Goal: Complete application form: Fill out and submit a form for a specific purpose

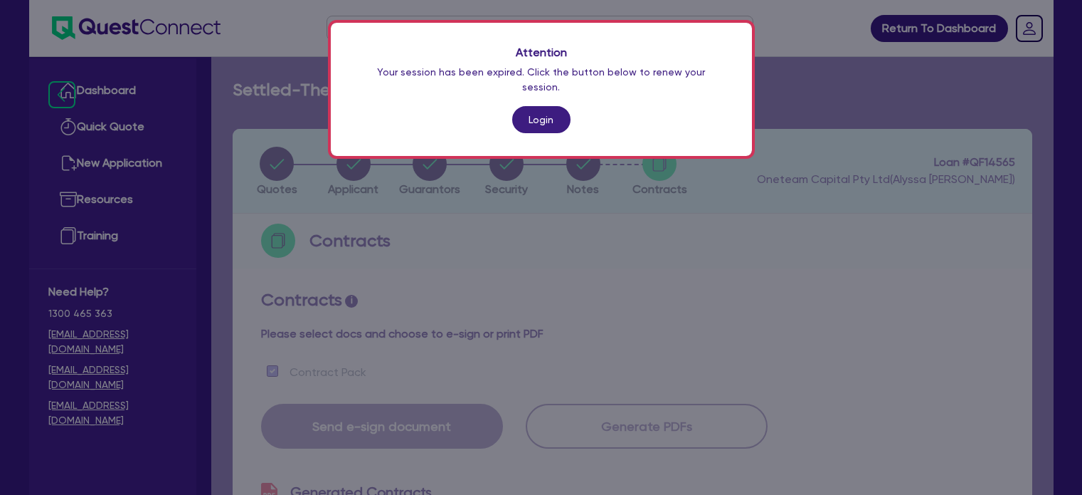
click at [542, 106] on link "Login" at bounding box center [541, 119] width 58 height 27
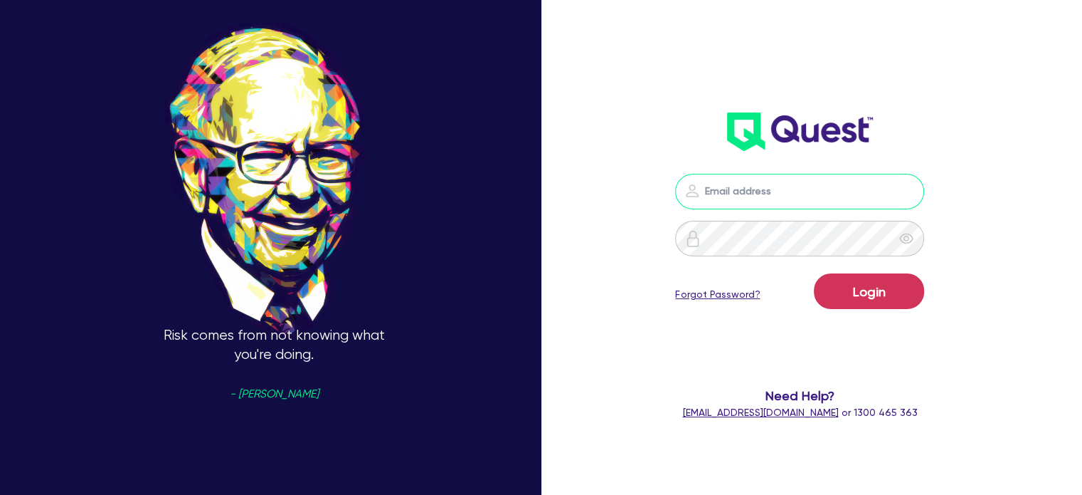
click at [766, 185] on input "email" at bounding box center [799, 192] width 249 height 36
type input "[EMAIL_ADDRESS][PERSON_NAME][DOMAIN_NAME]"
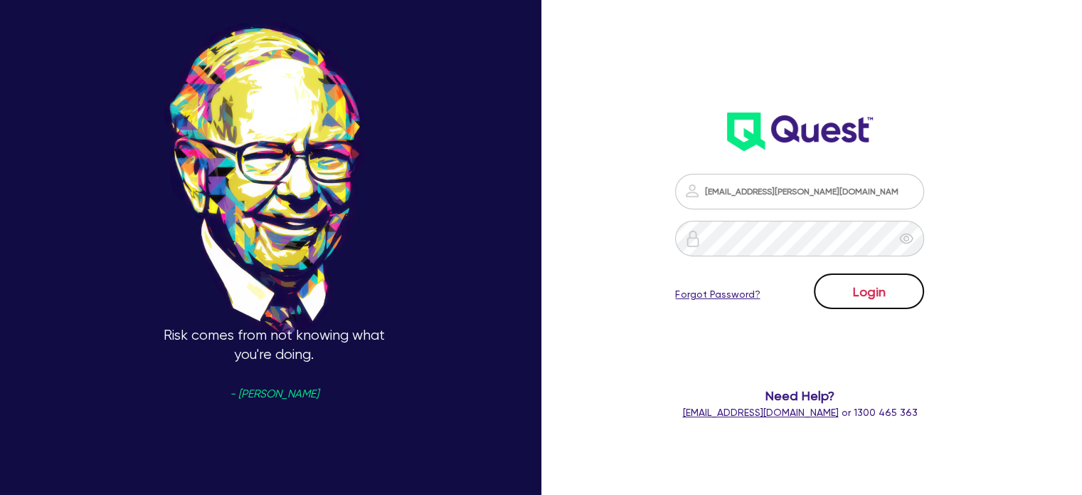
click at [907, 299] on button "Login" at bounding box center [869, 291] width 110 height 36
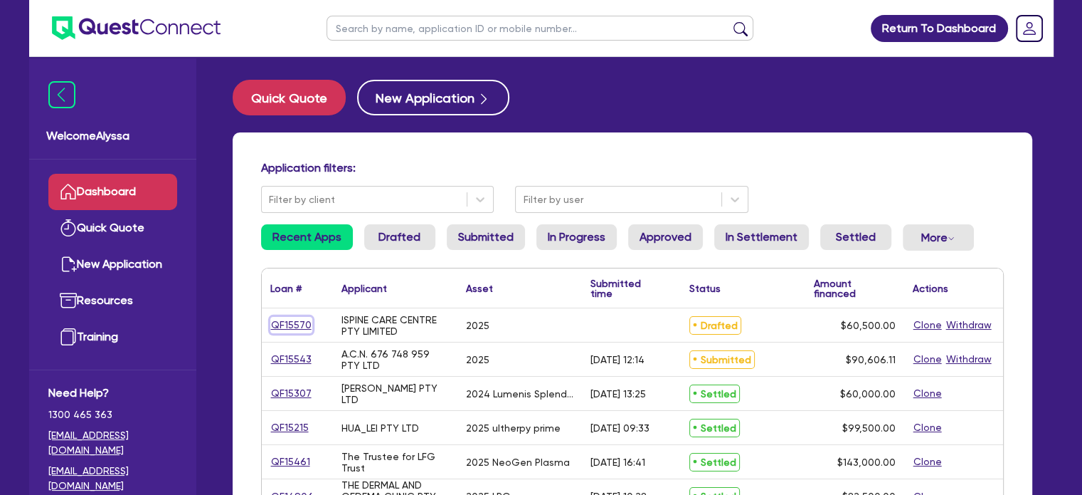
click at [287, 324] on link "QF15570" at bounding box center [291, 325] width 42 height 16
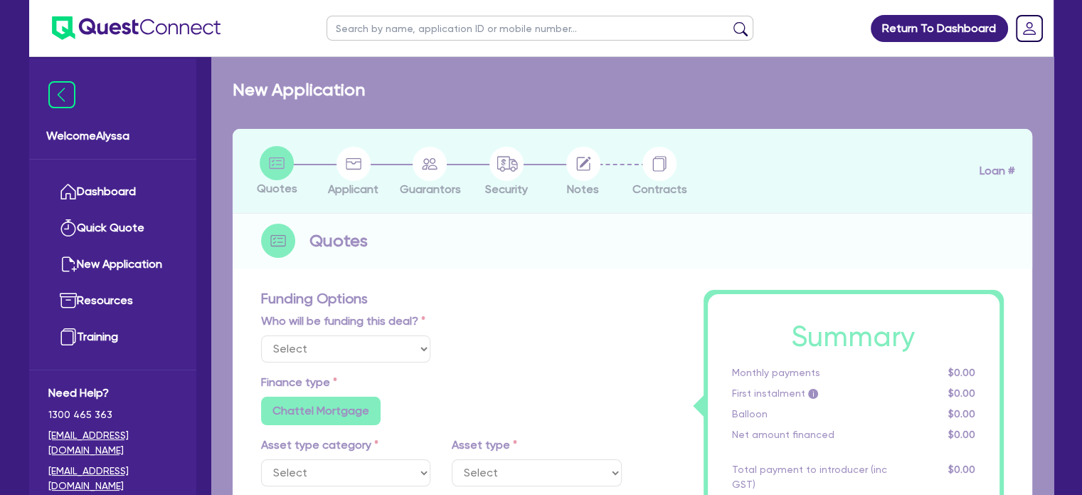
select select "Other"
select select "SECONDARY_ASSETS"
type input "2025"
type input "60,500"
type input "4.4"
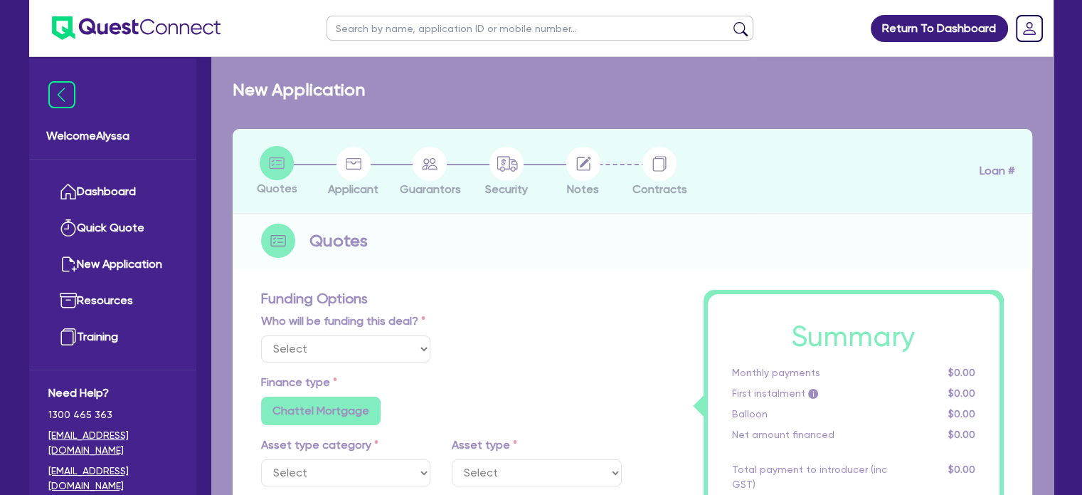
type input "2,662"
type input "9.5"
radio input "false"
select select "MEDICAL_DENTAL_LABORATORY_EQUIPMENT"
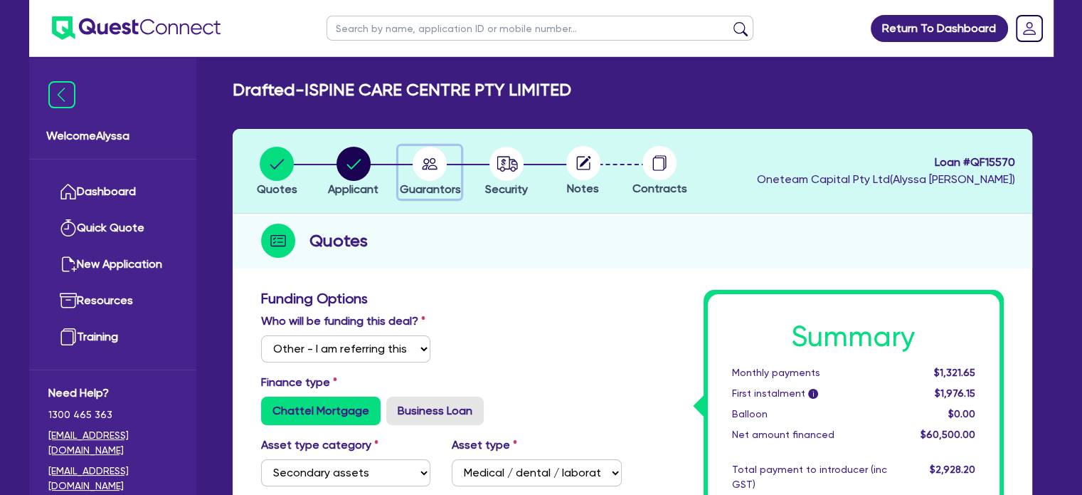
click at [445, 165] on circle "button" at bounding box center [430, 164] width 34 height 34
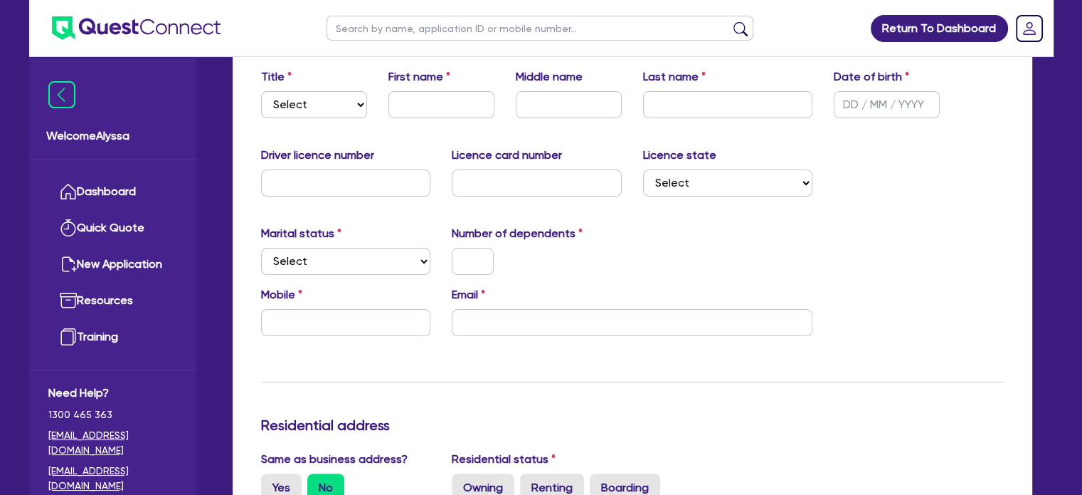
scroll to position [256, 0]
click at [356, 107] on select "Select Mr Mrs Ms Miss Dr" at bounding box center [314, 103] width 106 height 27
click at [261, 90] on select "Select Mr Mrs Ms Miss Dr" at bounding box center [314, 103] width 106 height 27
click at [318, 107] on select "Select Mr Mrs Ms Miss Dr" at bounding box center [314, 103] width 106 height 27
select select "MISS"
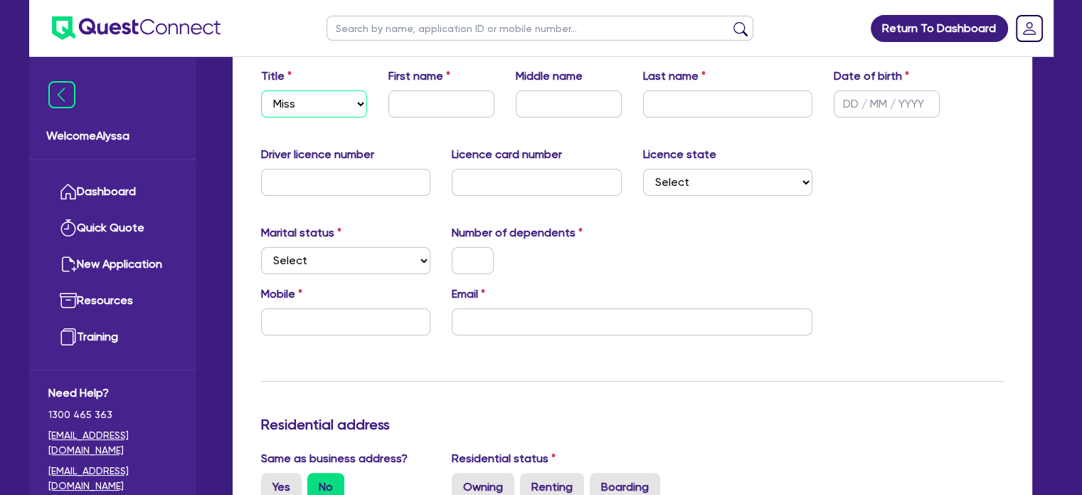
click at [261, 90] on select "Select Mr Mrs Ms Miss Dr" at bounding box center [314, 103] width 106 height 27
type input "Haiyun"
type input "Shan"
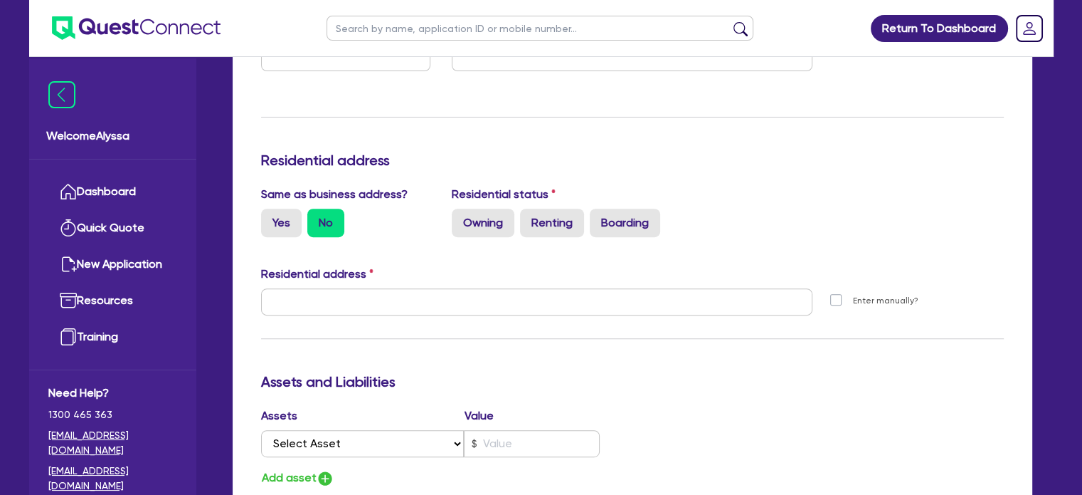
scroll to position [503, 0]
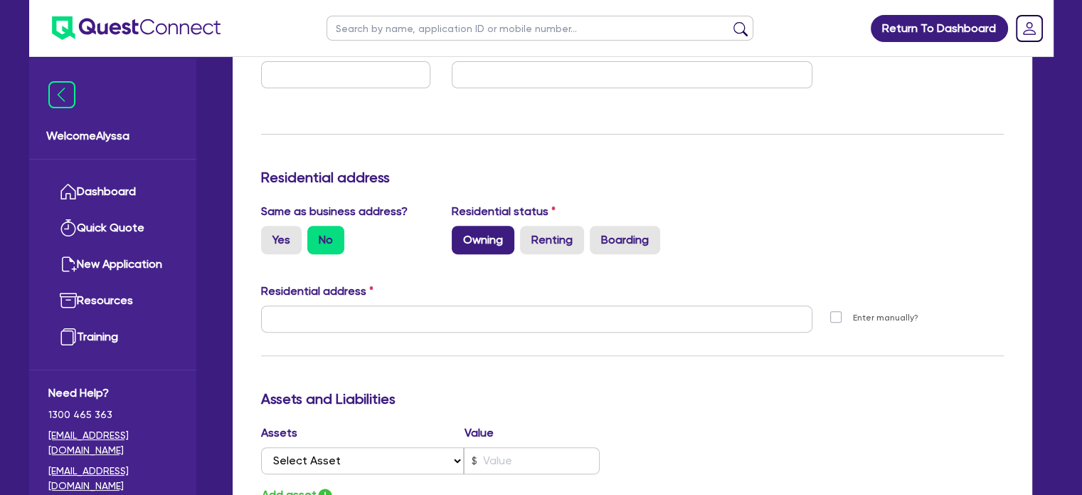
click at [472, 249] on label "Owning" at bounding box center [483, 240] width 63 height 28
click at [461, 235] on input "Owning" at bounding box center [456, 230] width 9 height 9
radio input "true"
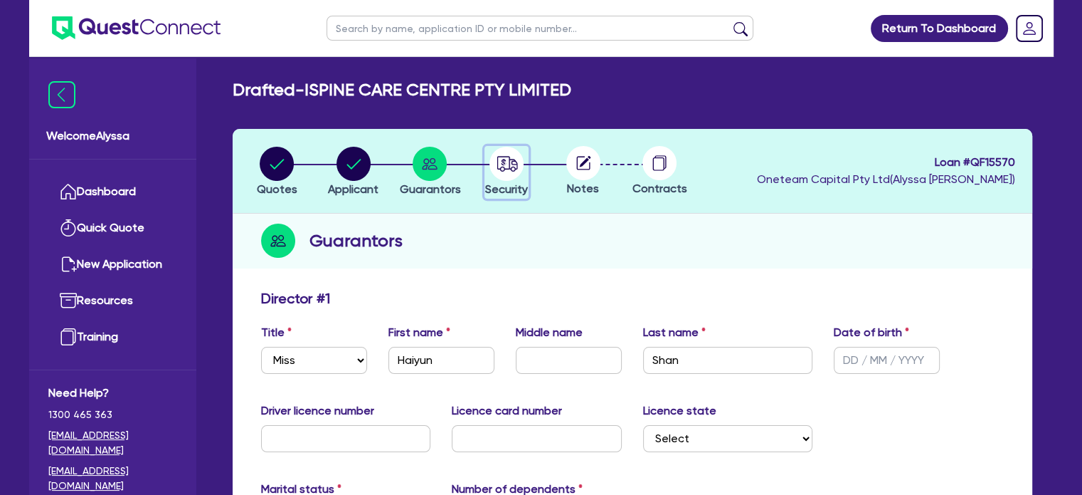
click at [501, 151] on circle "button" at bounding box center [507, 164] width 34 height 34
select select "SECONDARY_ASSETS"
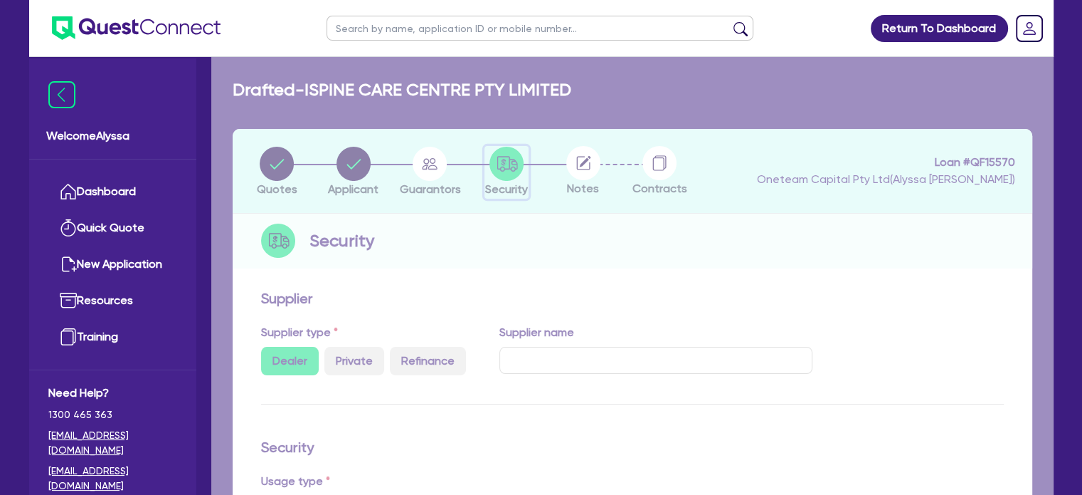
select select "MEDICAL_DENTAL_LABORATORY_EQUIPMENT"
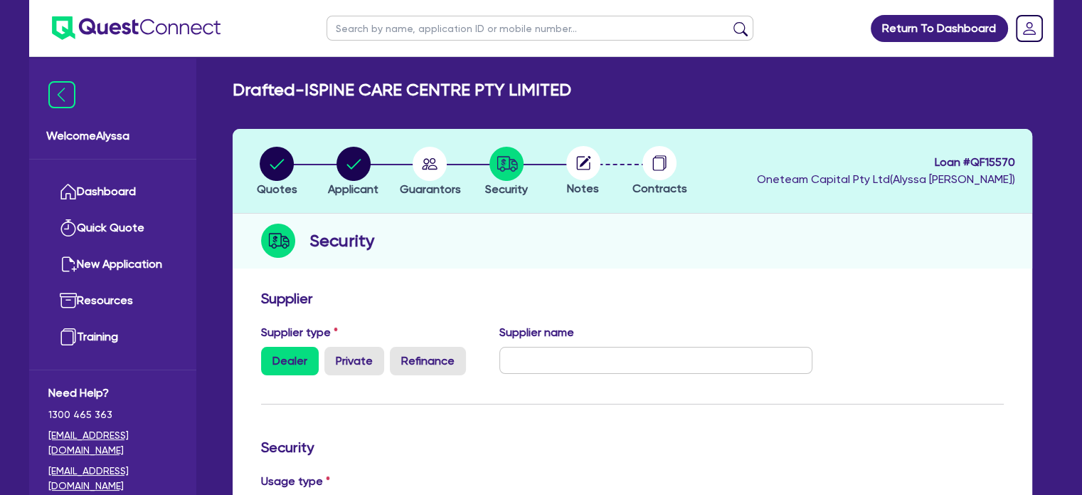
click at [577, 165] on icon at bounding box center [583, 163] width 14 height 14
click at [424, 176] on circle "button" at bounding box center [430, 164] width 34 height 34
select select "MISS"
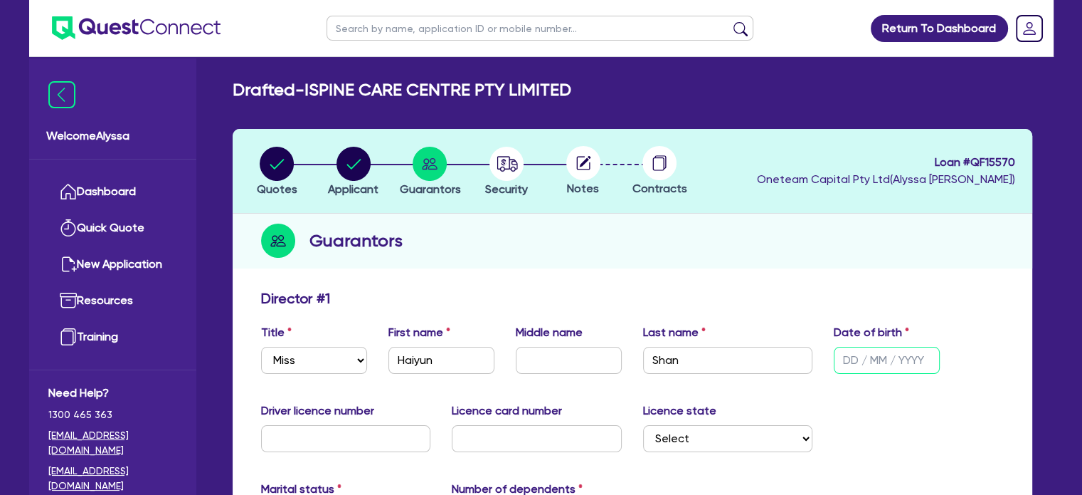
click at [851, 354] on input "text" at bounding box center [887, 360] width 106 height 27
type input "1 / /"
type input "0"
type input "18/ /"
type input "0"
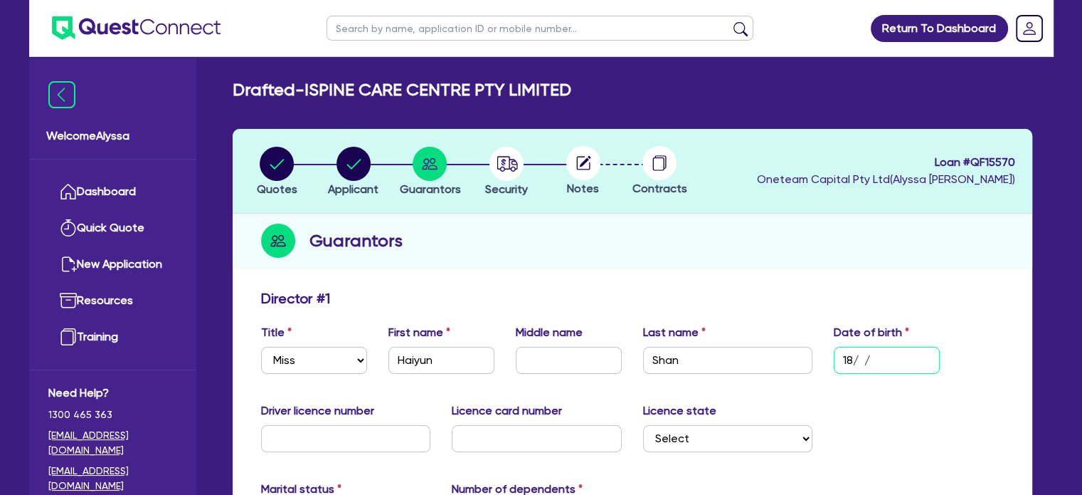
type input "18/1 /"
type input "0"
type input "18/11/"
type input "0"
type input "18/11/1"
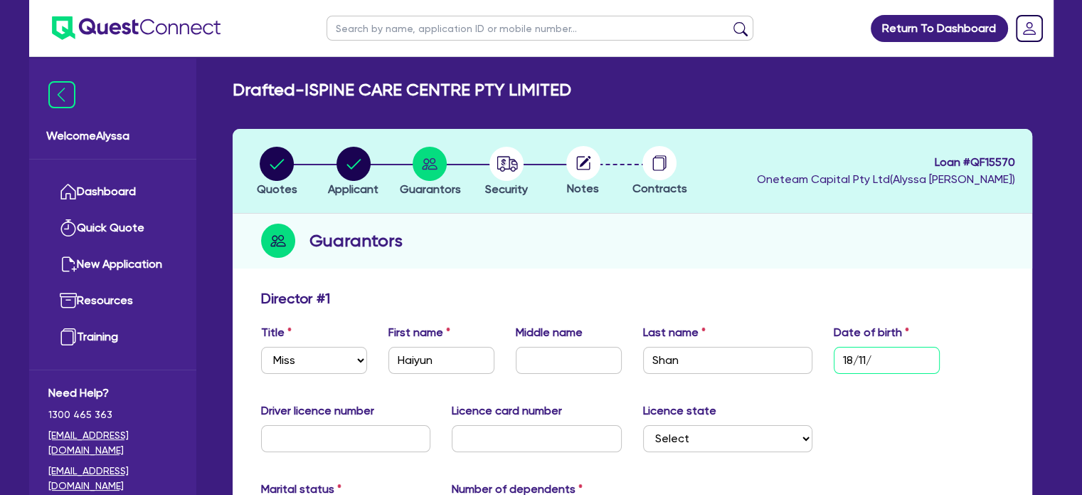
type input "0"
type input "[DATE]"
type input "0"
type input "18/11/196"
type input "0"
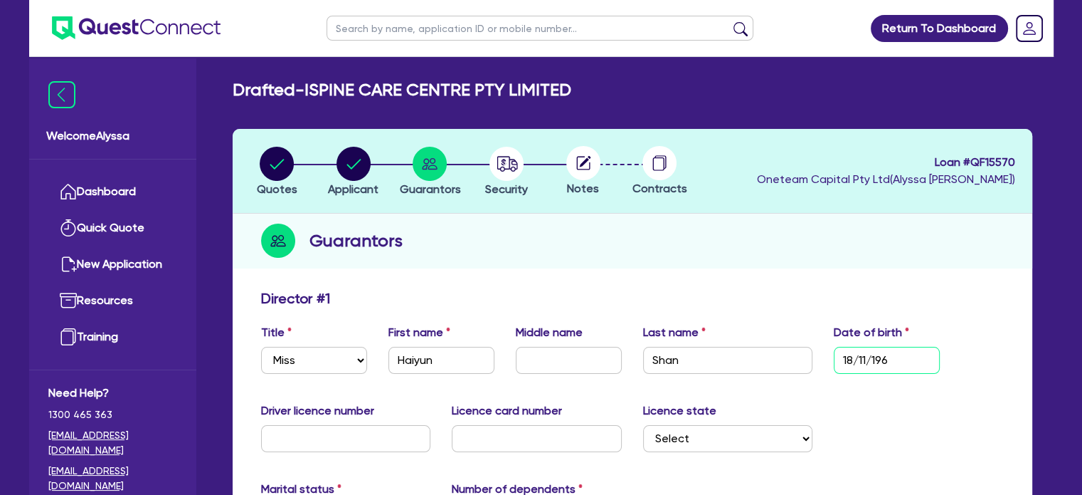
type input "[DATE]"
type input "0"
type input "[DATE]"
type input "1"
type input "0"
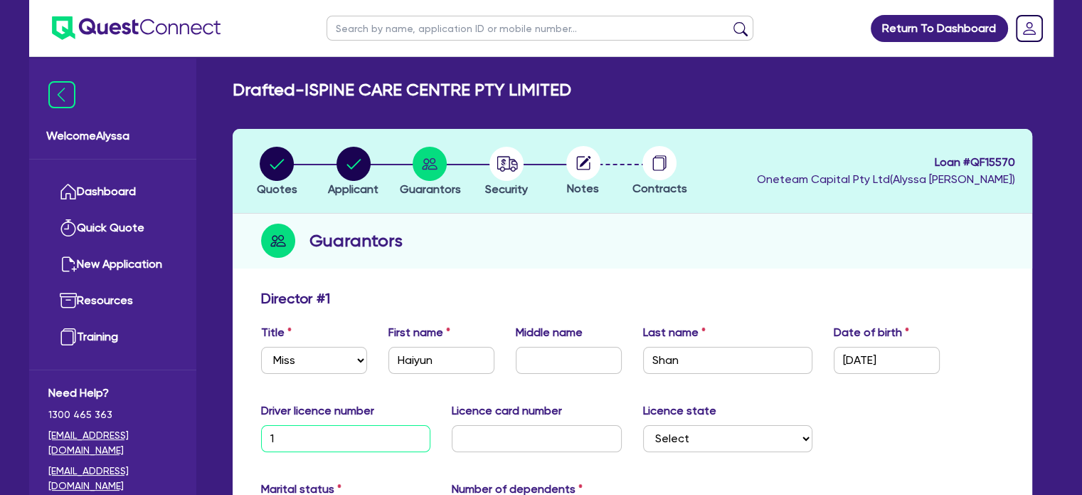
type input "13"
type input "0"
type input "131"
type input "0"
type input "1317"
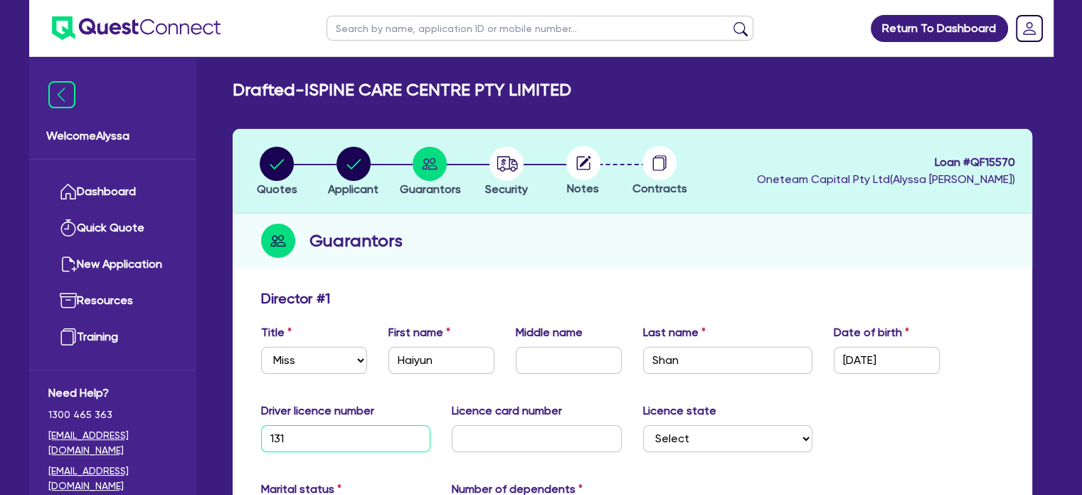
type input "0"
type input "13171"
type input "0"
type input "131715"
type input "0"
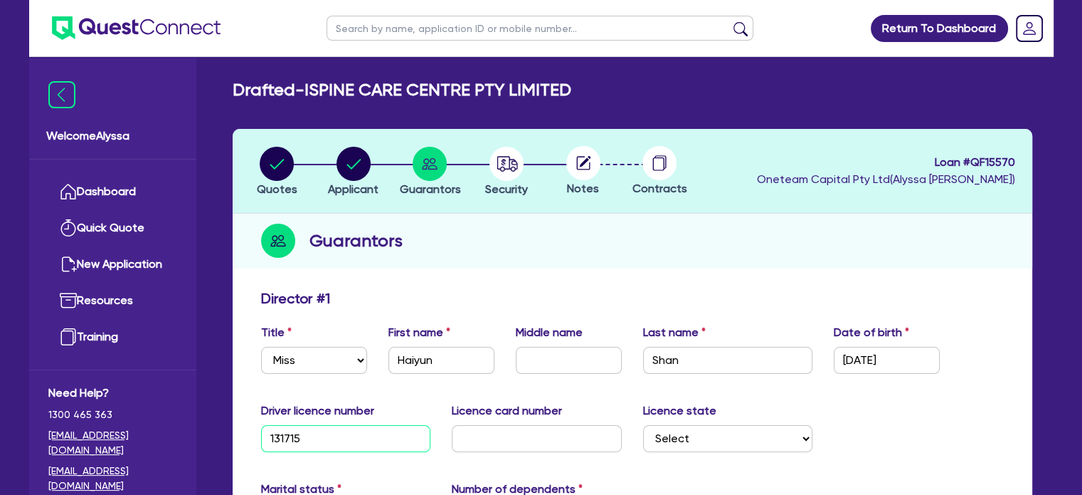
type input "1317155"
type input "0"
type input "13171558"
type input "0"
type input "13171558"
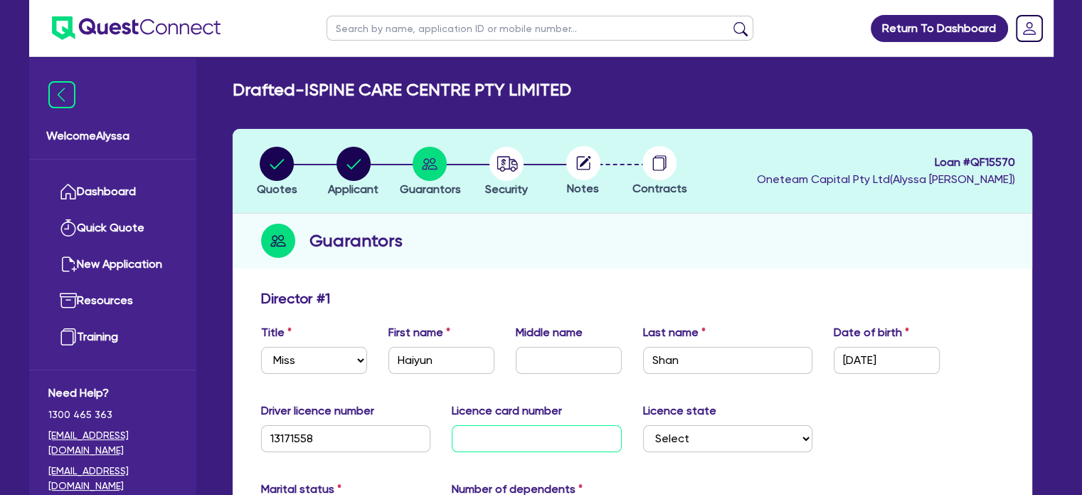
type input "2"
type input "0"
type input "20"
type input "0"
type input "205"
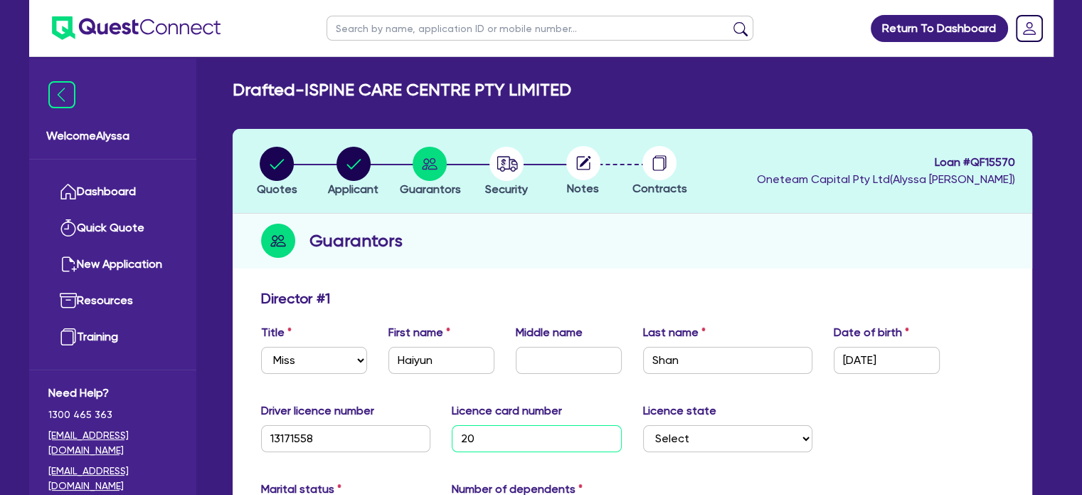
type input "0"
type input "2059"
type input "0"
type input "20591"
type input "0"
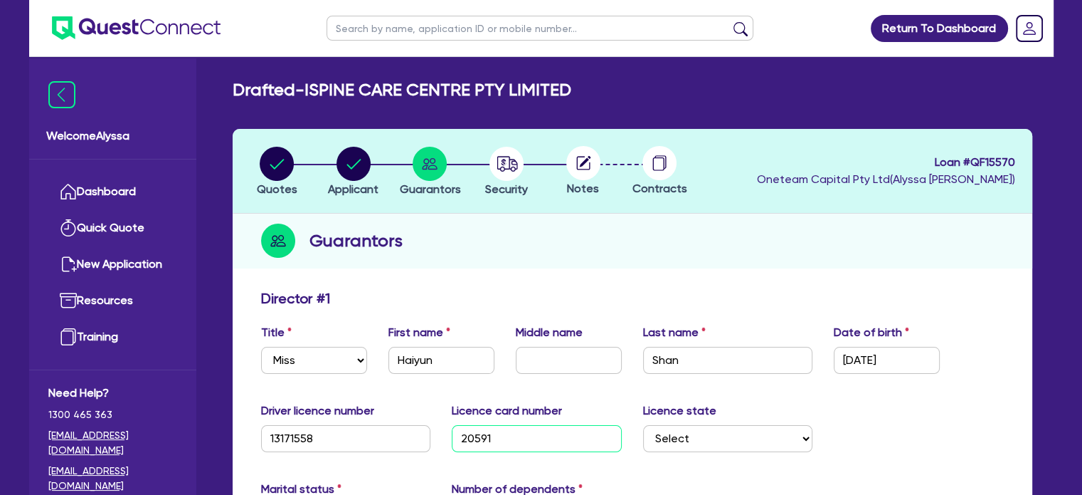
type input "205915"
type input "0"
type input "2059156"
type input "0"
type input "20591564"
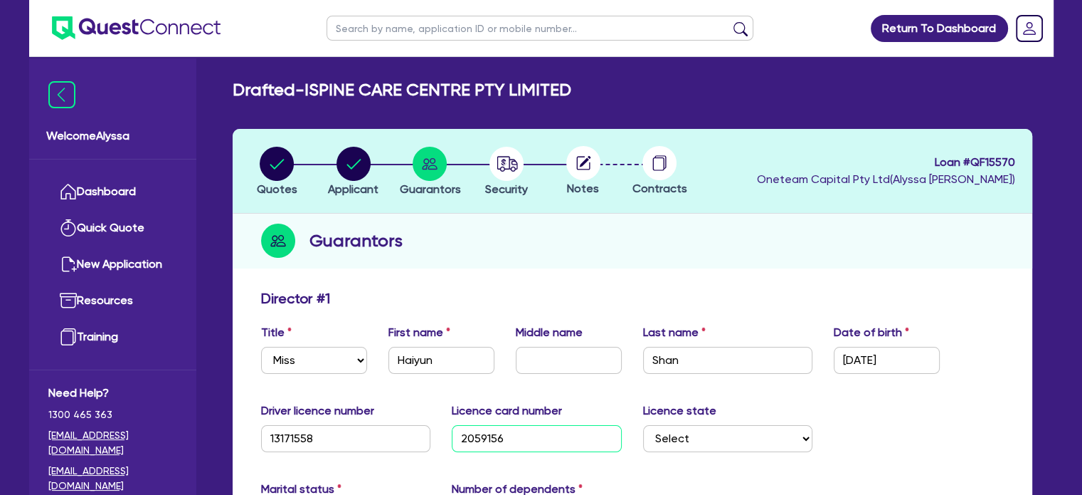
type input "0"
click at [532, 438] on input "20591564" at bounding box center [537, 438] width 170 height 27
type input "205915642"
type input "0"
type input "2059156429"
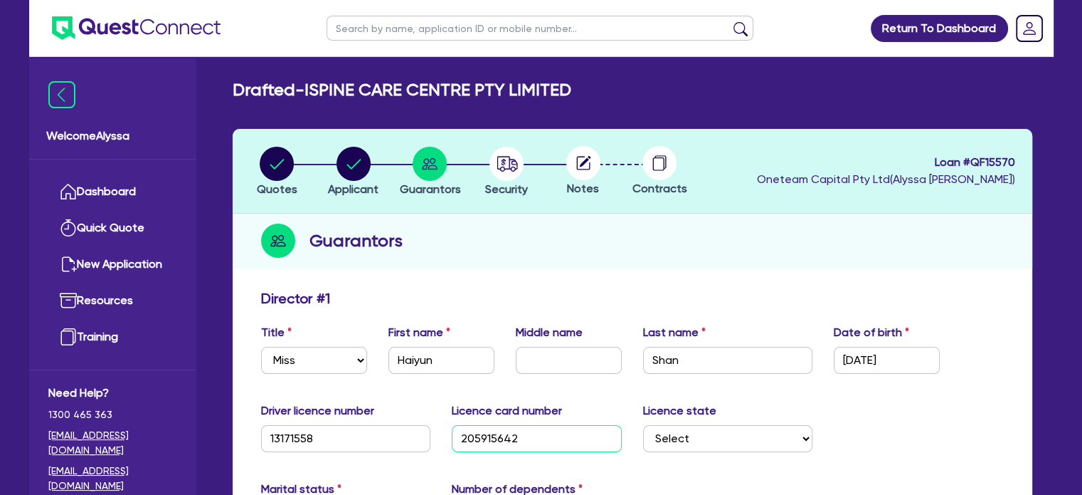
type input "0"
type input "2059156429"
click at [692, 443] on select "Select [GEOGRAPHIC_DATA] [GEOGRAPHIC_DATA] [GEOGRAPHIC_DATA] [GEOGRAPHIC_DATA] …" at bounding box center [728, 438] width 170 height 27
select select "[GEOGRAPHIC_DATA]"
click at [643, 425] on select "Select [GEOGRAPHIC_DATA] [GEOGRAPHIC_DATA] [GEOGRAPHIC_DATA] [GEOGRAPHIC_DATA] …" at bounding box center [728, 438] width 170 height 27
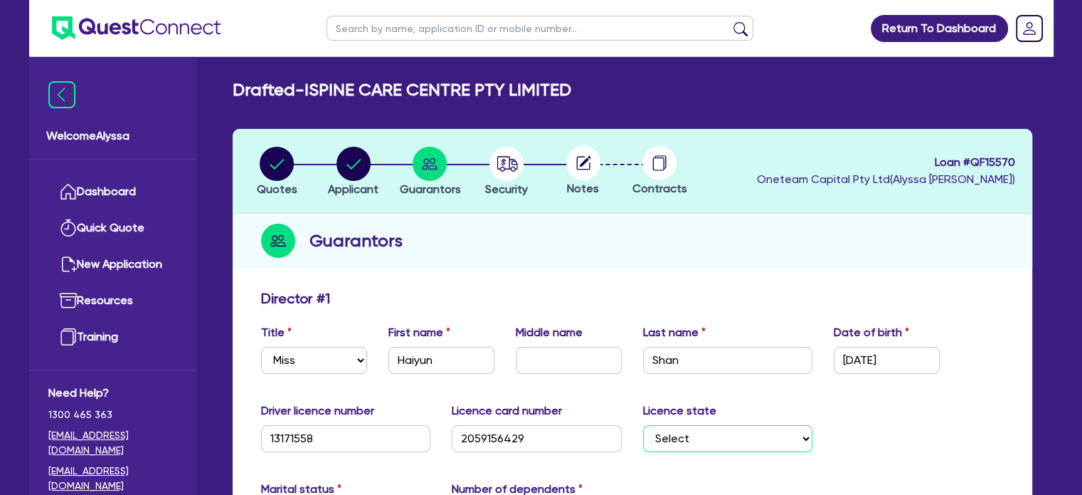
type input "0"
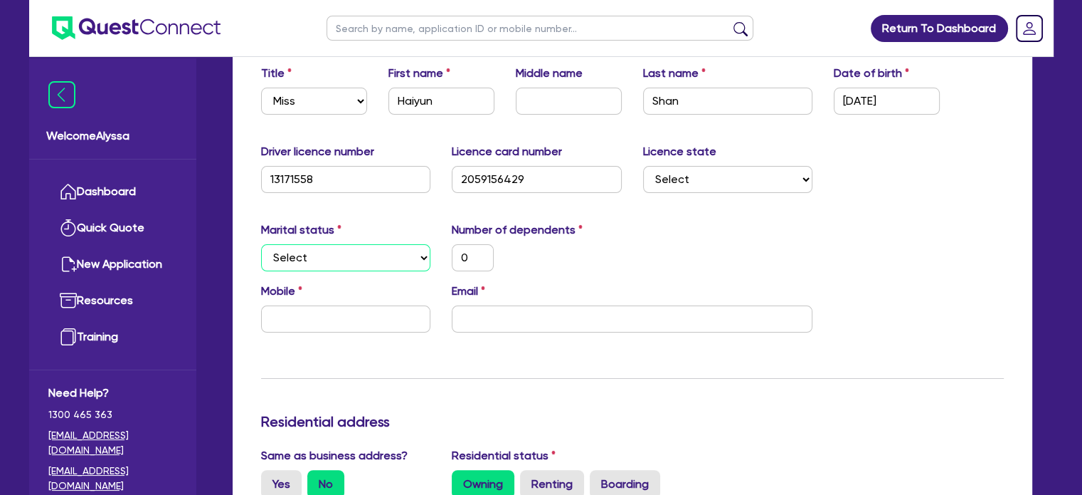
click at [345, 253] on select "Select Single Married De Facto / Partner" at bounding box center [346, 257] width 170 height 27
select select "SINGLE"
click at [261, 244] on select "Select Single Married De Facto / Partner" at bounding box center [346, 257] width 170 height 27
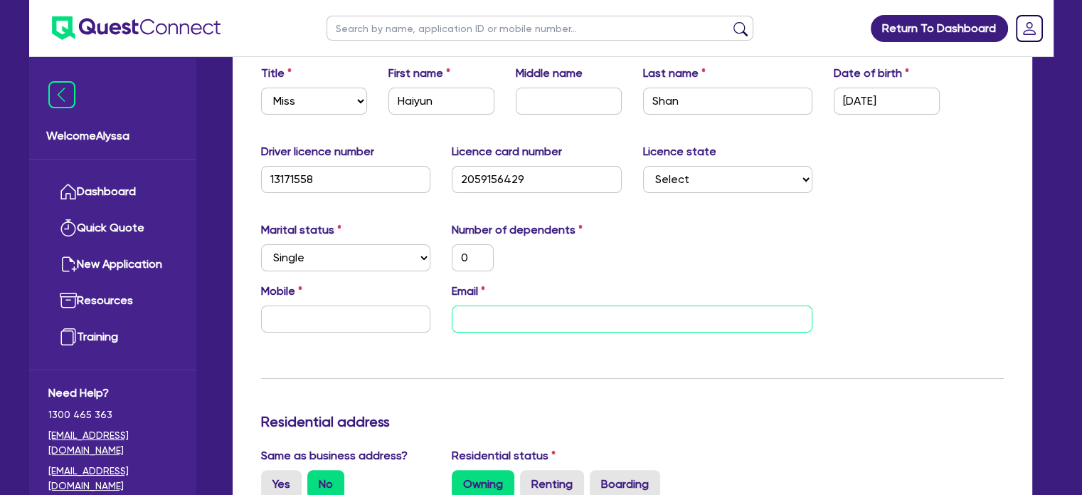
click at [495, 312] on input "email" at bounding box center [632, 318] width 361 height 27
paste input "[EMAIL_ADDRESS][DOMAIN_NAME]"
type input "0"
type input "[EMAIL_ADDRESS][DOMAIN_NAME]"
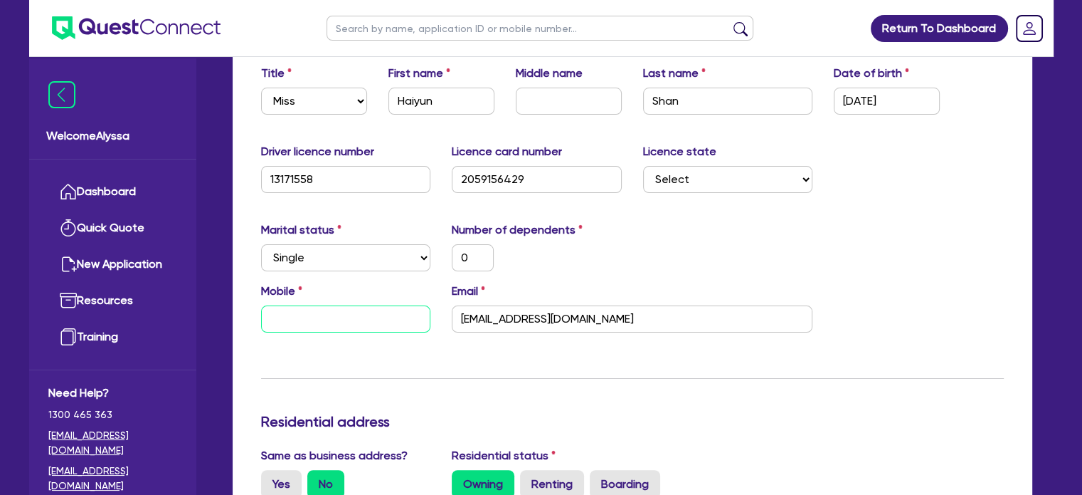
click at [305, 312] on input "text" at bounding box center [346, 318] width 170 height 27
paste input "0422 023 722"
type input "0"
type input "0422 023 722"
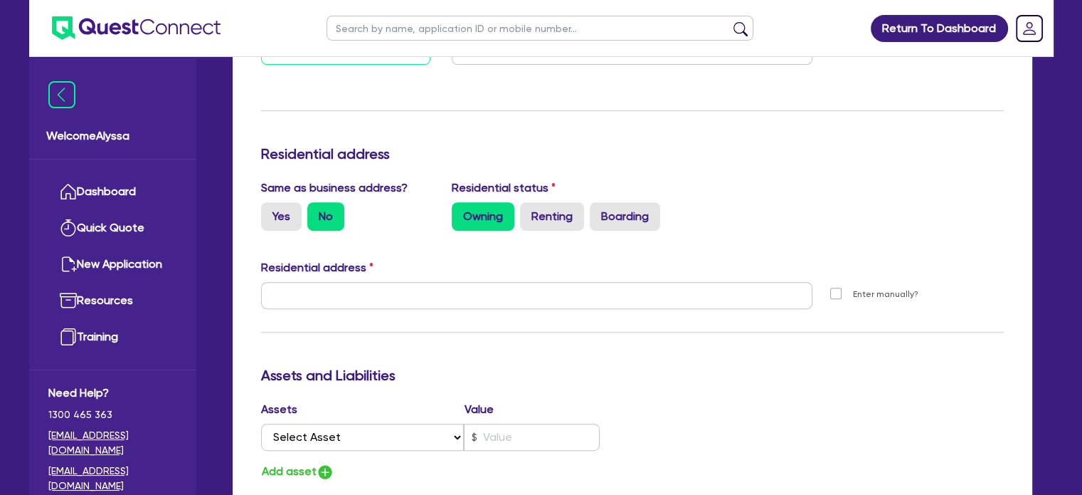
scroll to position [527, 0]
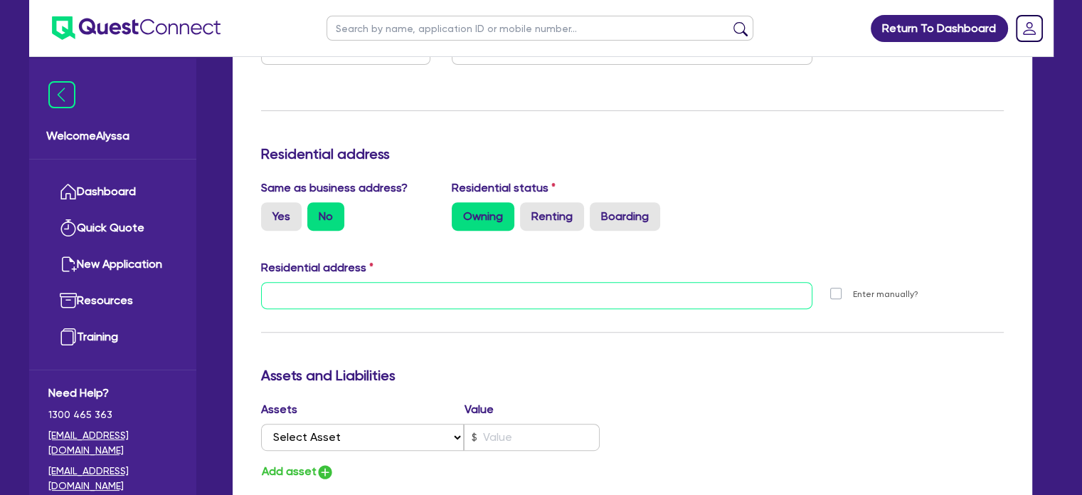
click at [319, 283] on input "text" at bounding box center [537, 295] width 552 height 27
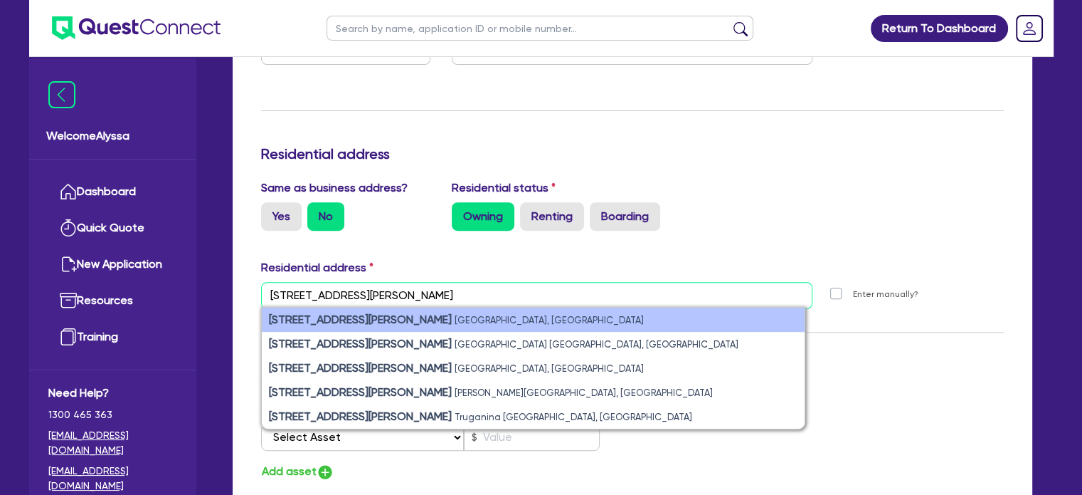
type input "[STREET_ADDRESS][PERSON_NAME]"
click at [347, 324] on strong "[STREET_ADDRESS][PERSON_NAME]" at bounding box center [360, 319] width 183 height 14
type input "0"
type input "0422 023 722"
type input "[STREET_ADDRESS][PERSON_NAME]"
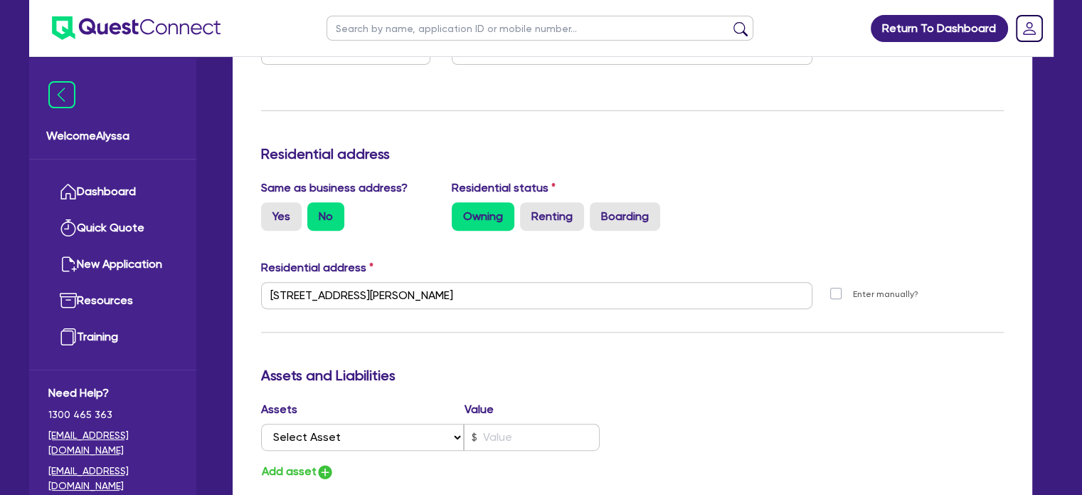
scroll to position [1153, 0]
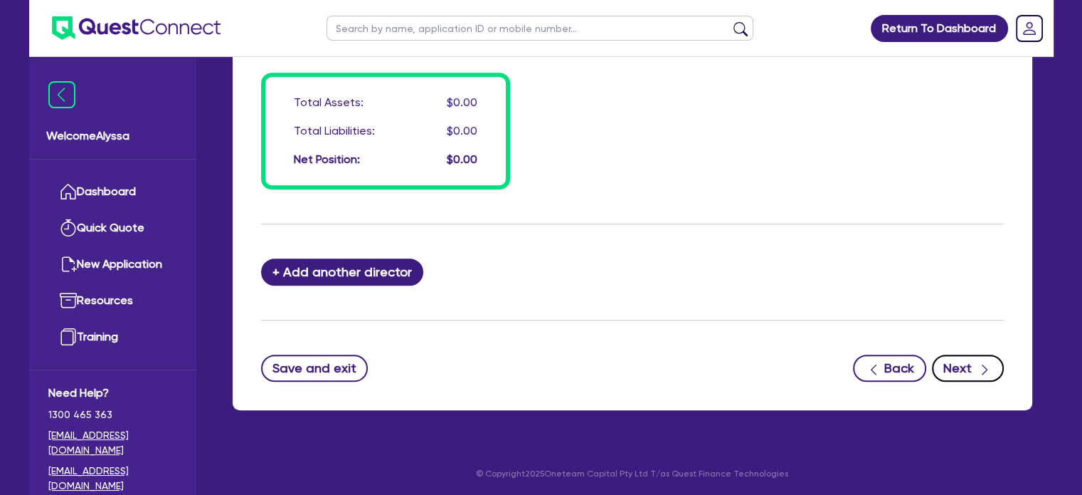
click at [960, 368] on button "Next" at bounding box center [968, 367] width 72 height 27
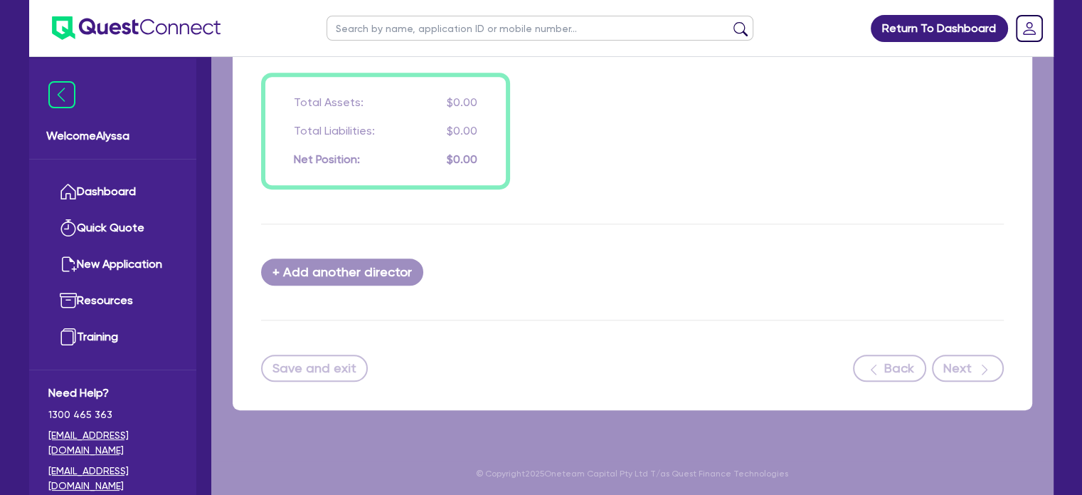
select select "SECONDARY_ASSETS"
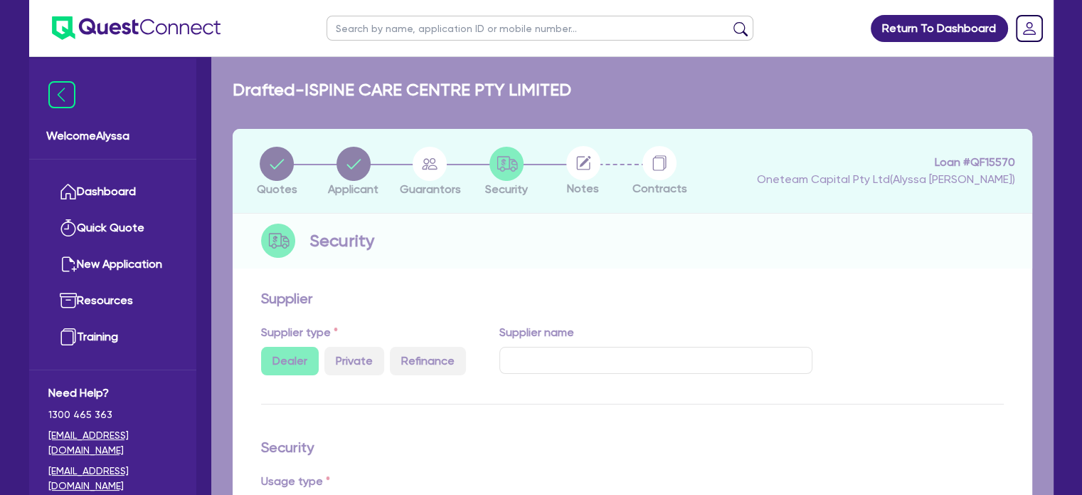
select select "MEDICAL_DENTAL_LABORATORY_EQUIPMENT"
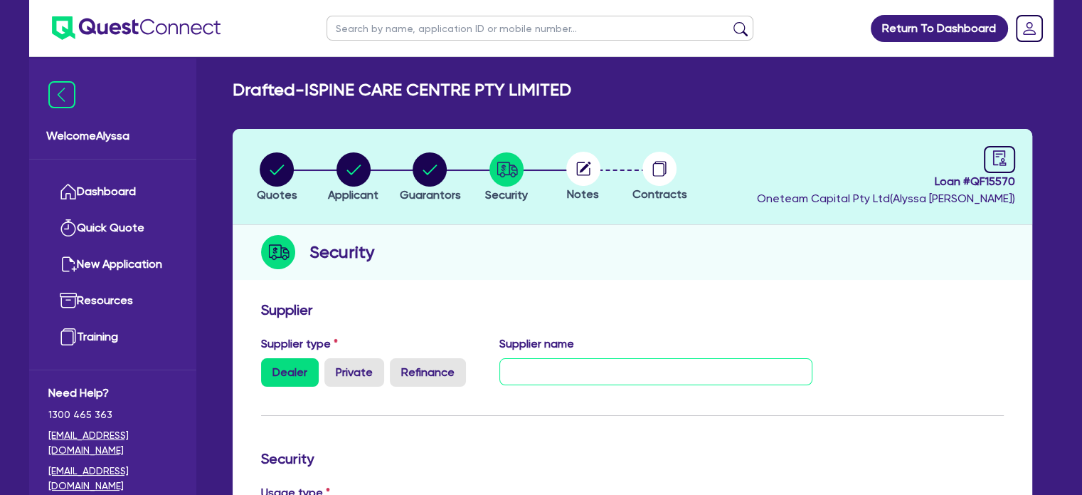
click at [585, 369] on input "text" at bounding box center [656, 371] width 313 height 27
type input "T"
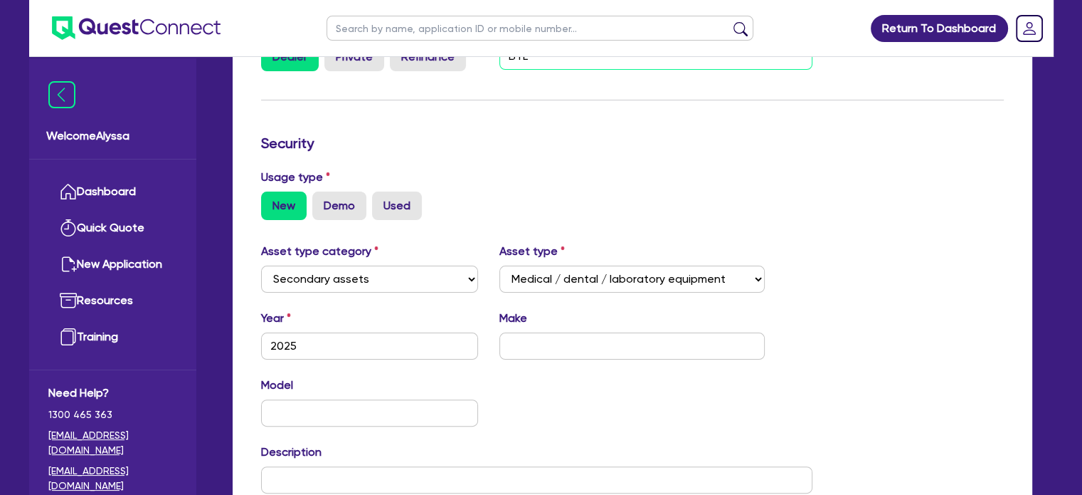
scroll to position [322, 0]
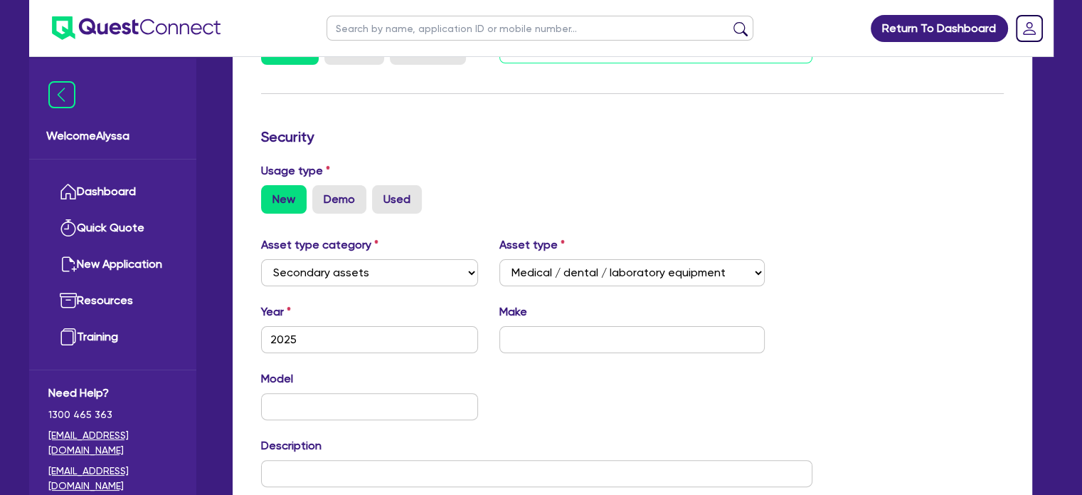
type input "BTL"
click at [552, 334] on input "text" at bounding box center [632, 339] width 265 height 27
type input "BTL"
click at [357, 414] on input "text" at bounding box center [370, 406] width 218 height 27
type input "s"
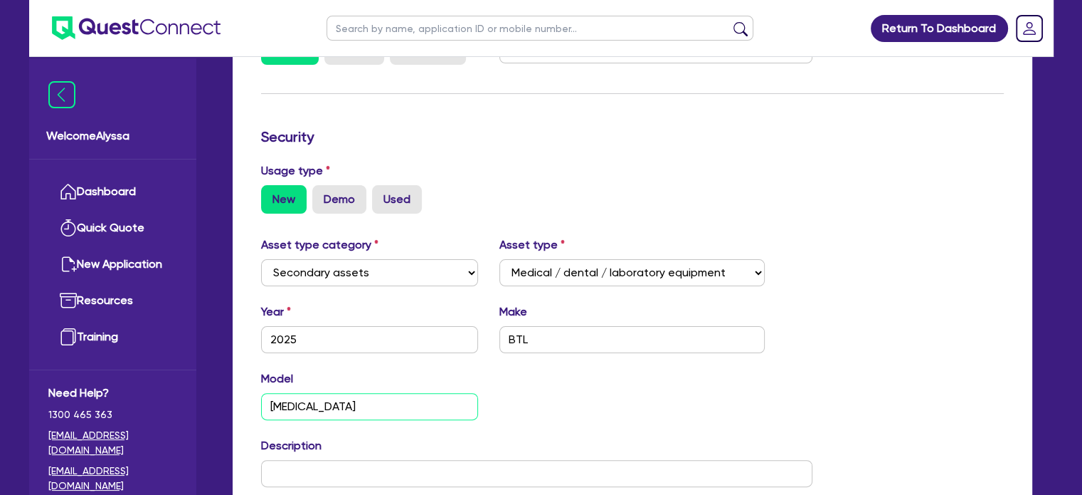
type input "[MEDICAL_DATA]"
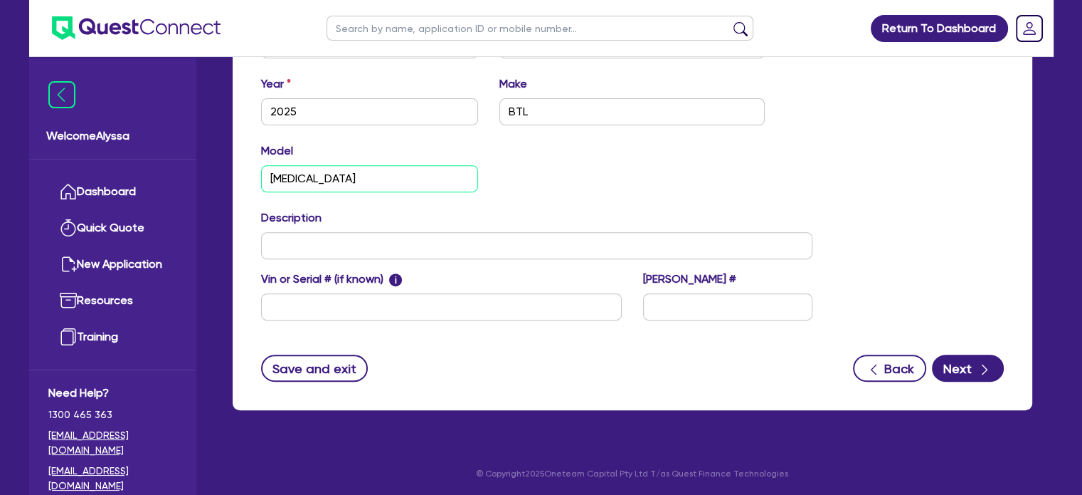
scroll to position [549, 0]
click at [992, 369] on button "Next" at bounding box center [968, 367] width 72 height 27
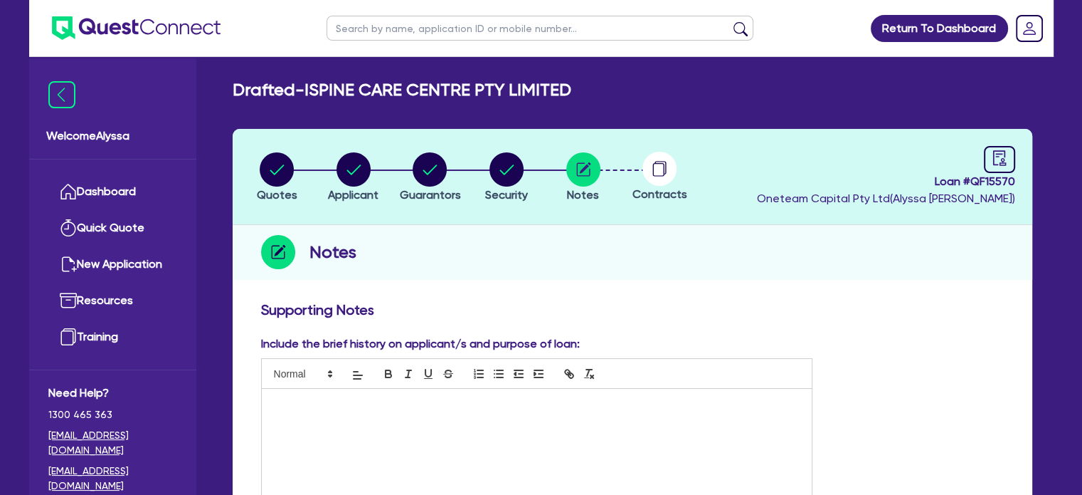
click at [445, 393] on div at bounding box center [537, 442] width 551 height 107
click at [353, 429] on p "Dr [PERSON_NAME] ([PERSON_NAME])" at bounding box center [537, 429] width 529 height 13
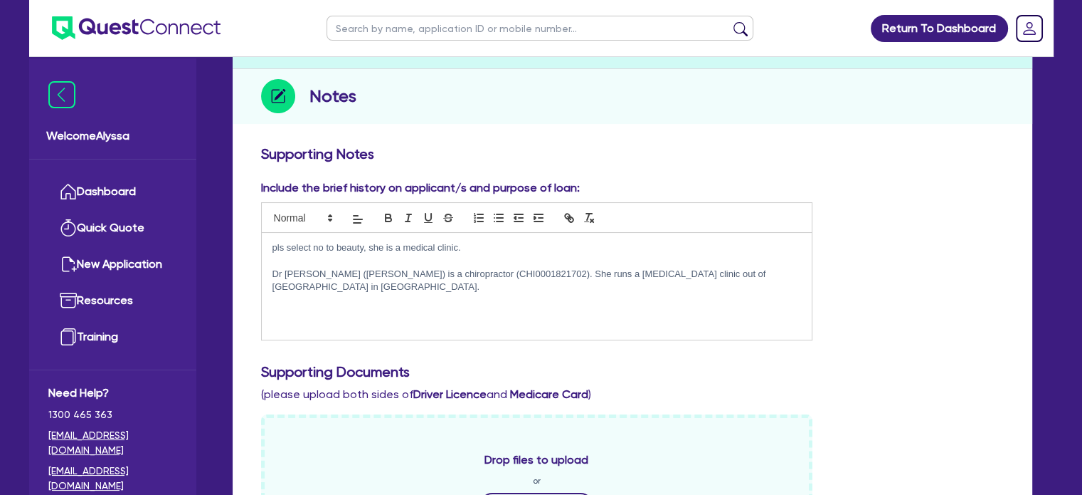
scroll to position [157, 0]
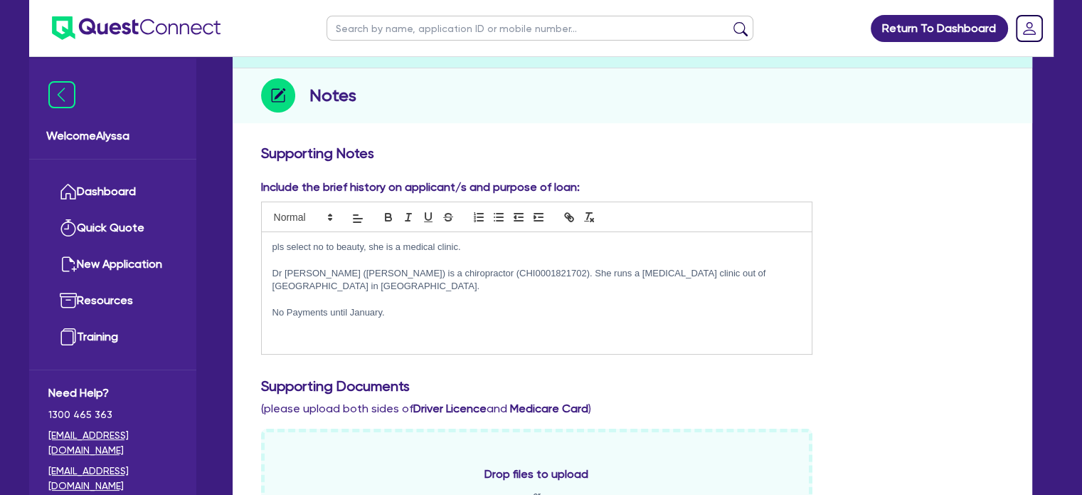
click at [729, 270] on p "Dr [PERSON_NAME] ([PERSON_NAME]) is a chiropractor (CHI0001821702). She runs a …" at bounding box center [537, 280] width 529 height 26
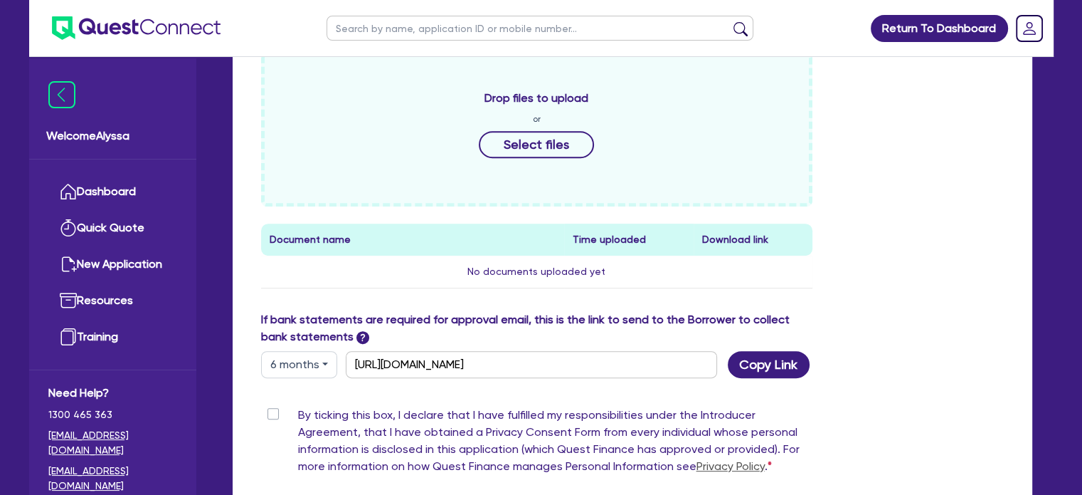
scroll to position [577, 0]
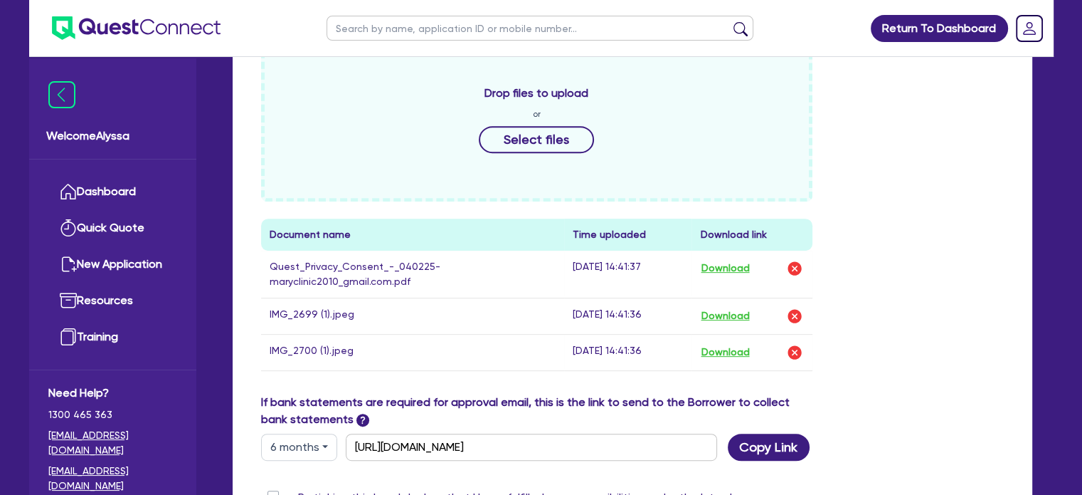
click at [917, 458] on div "Supporting Notes Include the brief history on applicant/s and purpose of loan: …" at bounding box center [632, 174] width 743 height 901
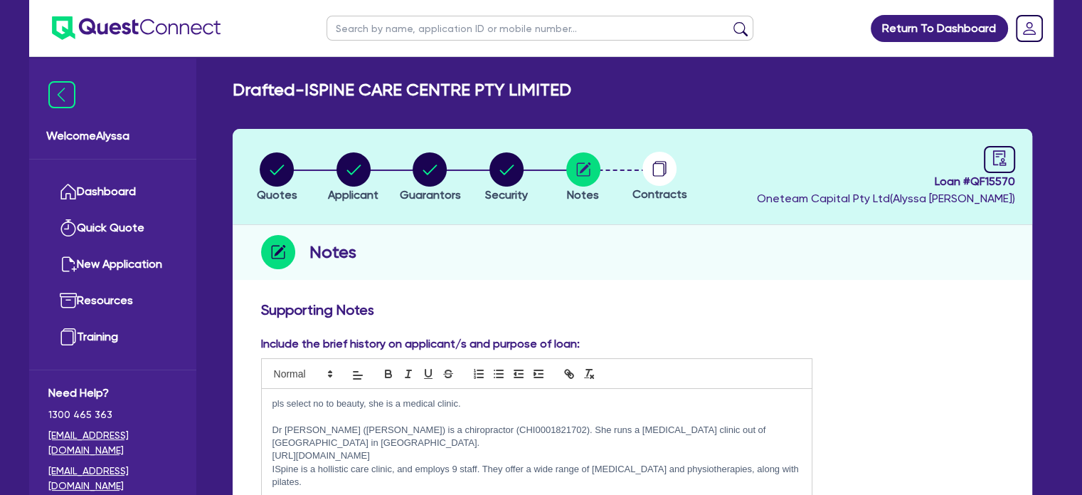
drag, startPoint x: 592, startPoint y: 90, endPoint x: 307, endPoint y: 88, distance: 284.6
click at [307, 88] on div "Drafted - ISPINE CARE CENTRE PTY LIMITED" at bounding box center [632, 90] width 821 height 21
copy h2 "ISPINE CARE CENTRE PTY LIMITED"
drag, startPoint x: 1018, startPoint y: 177, endPoint x: 971, endPoint y: 176, distance: 47.0
click at [971, 176] on header "Quotes Applicant [GEOGRAPHIC_DATA] Security Notes Contracts Loan # QF15570 Onet…" at bounding box center [633, 177] width 800 height 96
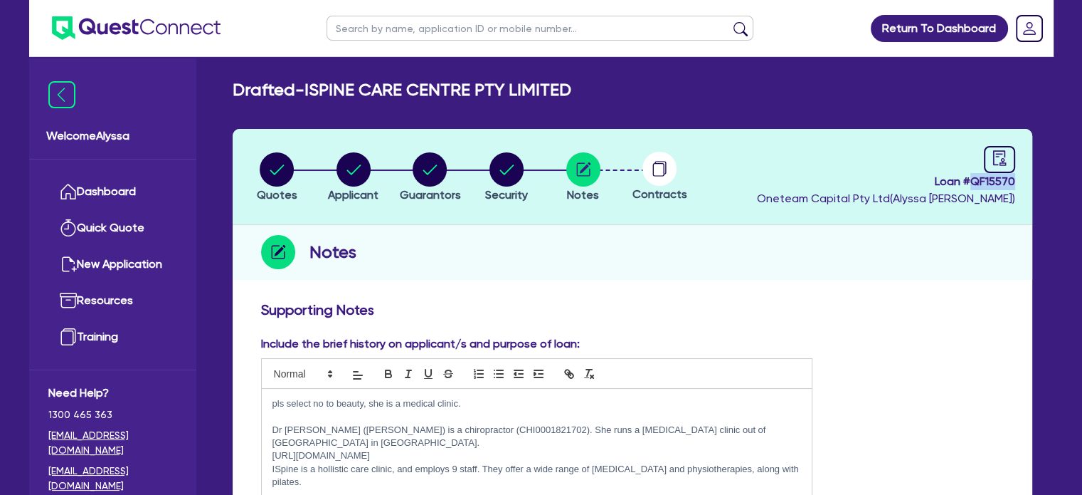
copy span "QF15570"
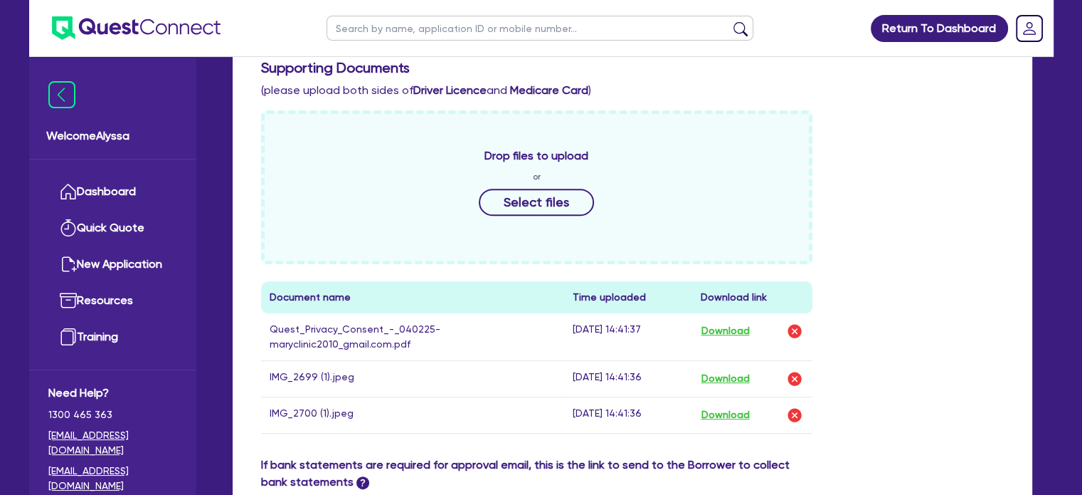
scroll to position [806, 0]
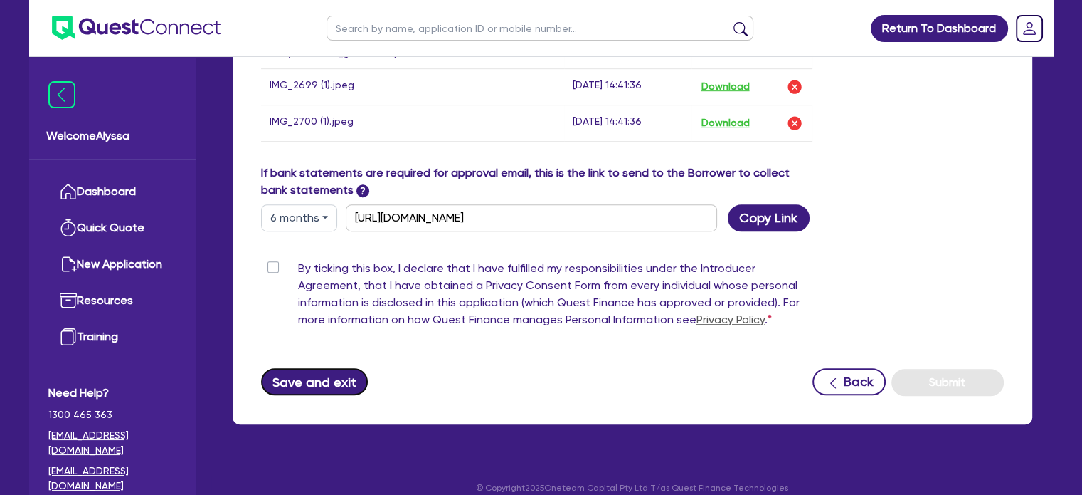
click at [319, 368] on button "Save and exit" at bounding box center [314, 381] width 107 height 27
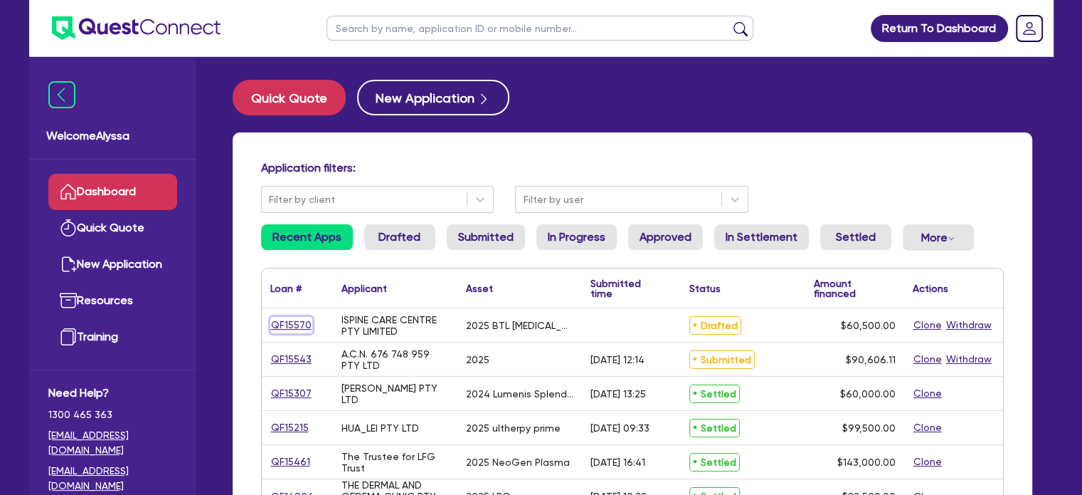
click at [282, 330] on link "QF15570" at bounding box center [291, 325] width 42 height 16
select select "Other"
select select "SECONDARY_ASSETS"
select select "MEDICAL_DENTAL_LABORATORY_EQUIPMENT"
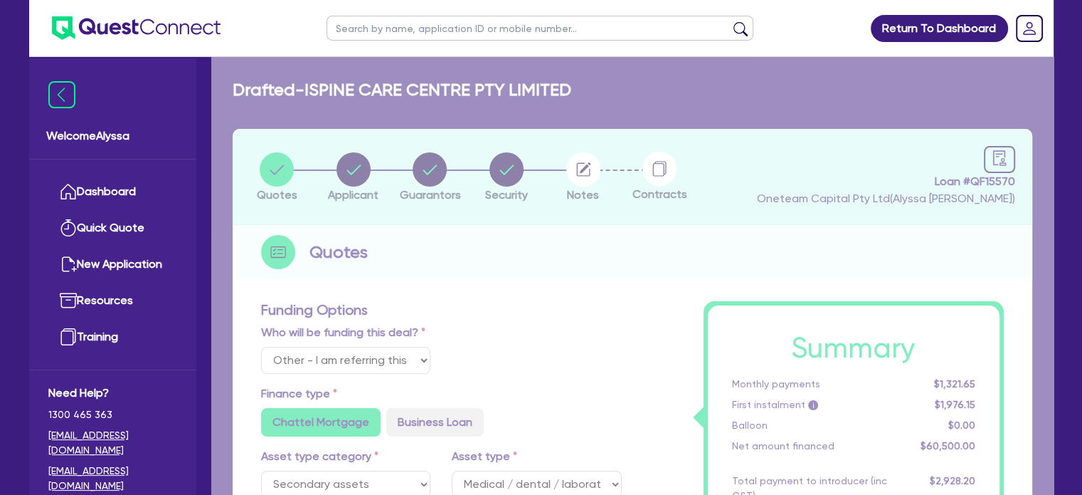
type input "60,500"
type input "2,662"
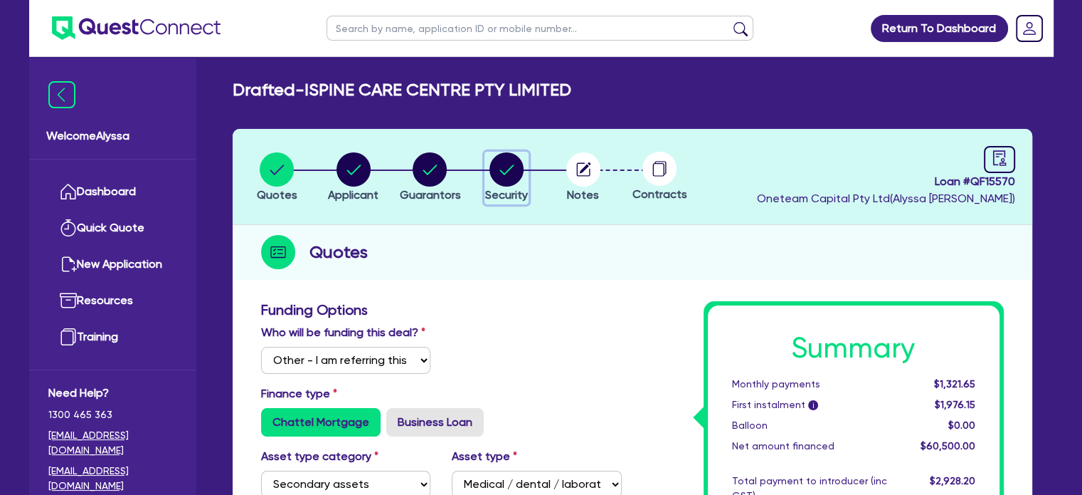
click at [492, 167] on circle "button" at bounding box center [507, 169] width 34 height 34
select select "SECONDARY_ASSETS"
select select "MEDICAL_DENTAL_LABORATORY_EQUIPMENT"
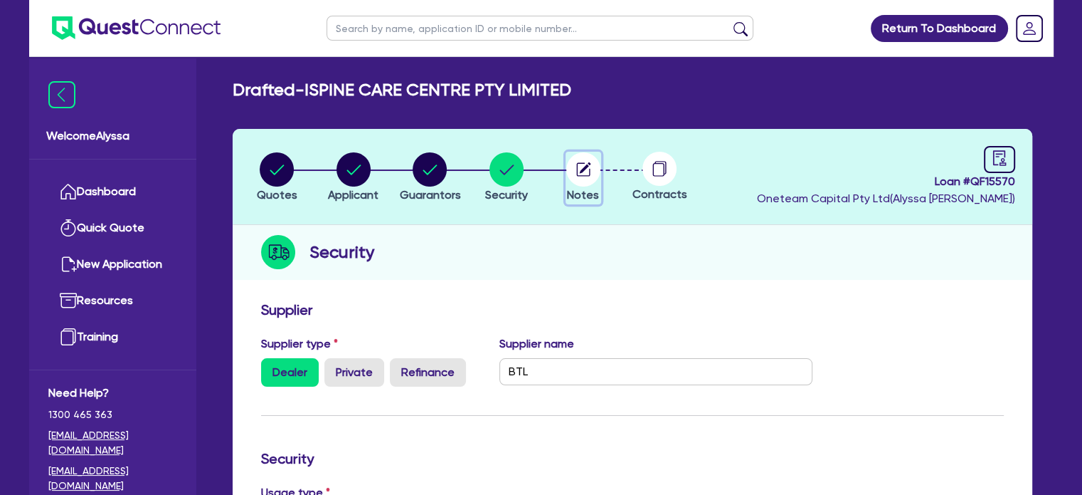
click at [583, 159] on circle "button" at bounding box center [583, 169] width 34 height 34
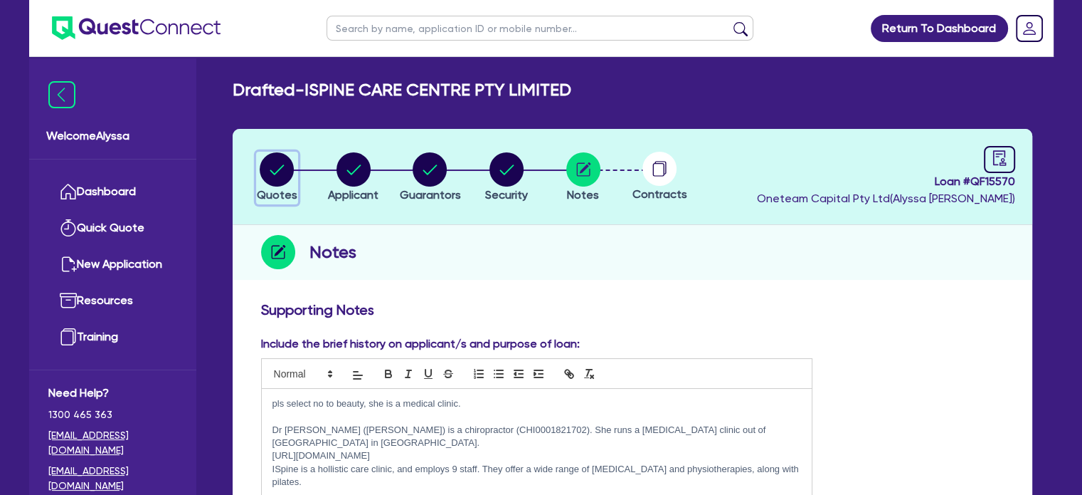
click at [271, 159] on circle "button" at bounding box center [277, 169] width 34 height 34
select select "Other"
select select "SECONDARY_ASSETS"
select select "MEDICAL_DENTAL_LABORATORY_EQUIPMENT"
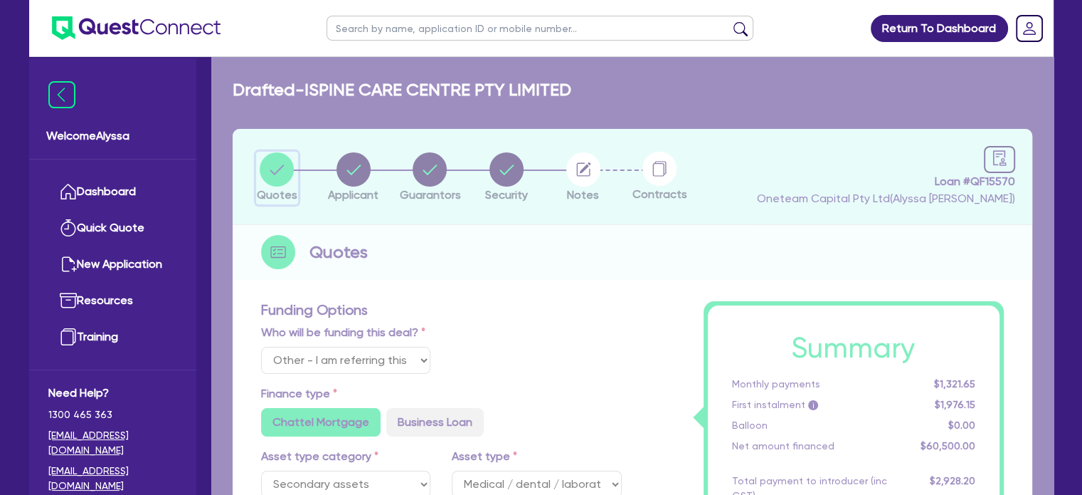
type input "60,500"
type input "2,662"
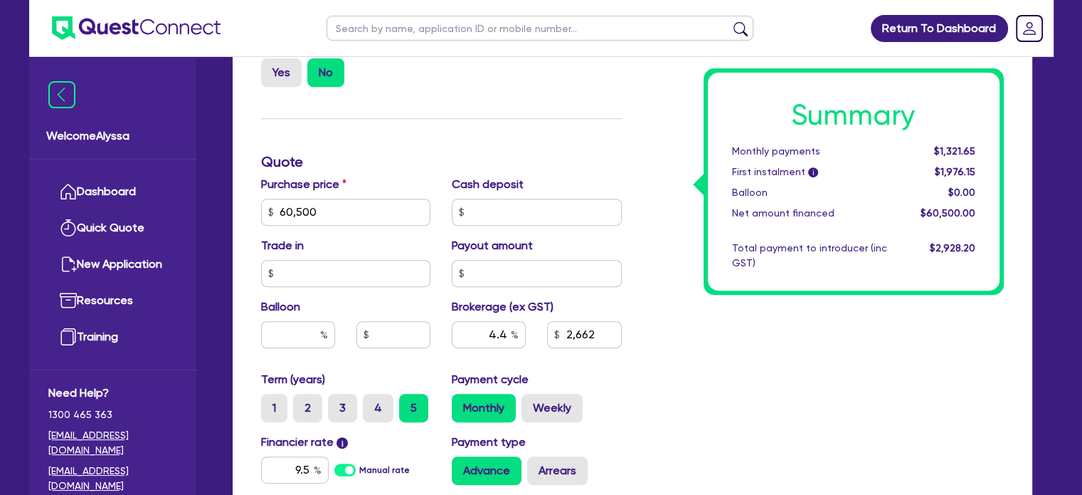
scroll to position [778, 0]
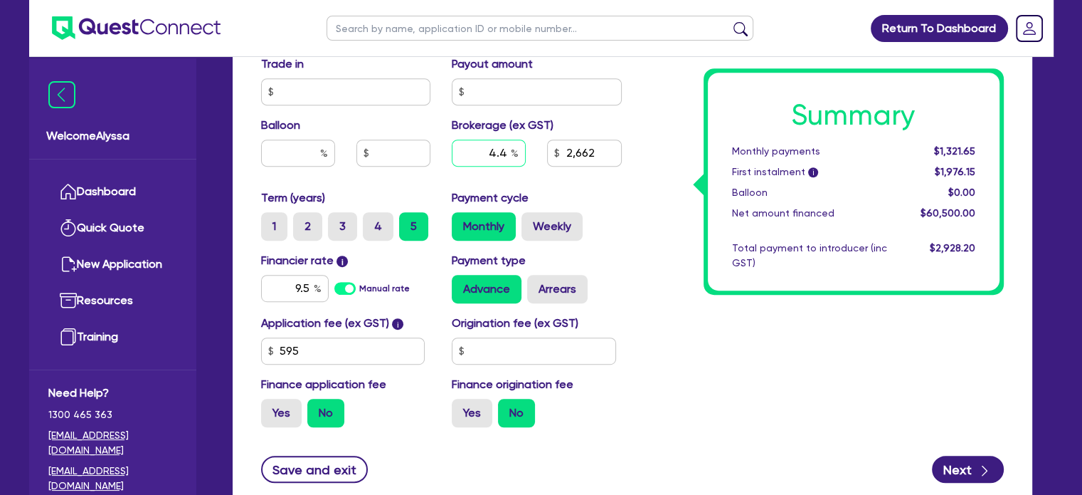
click at [509, 154] on input "4.4" at bounding box center [489, 152] width 74 height 27
type input "60,500"
type input "5"
type input "2,662"
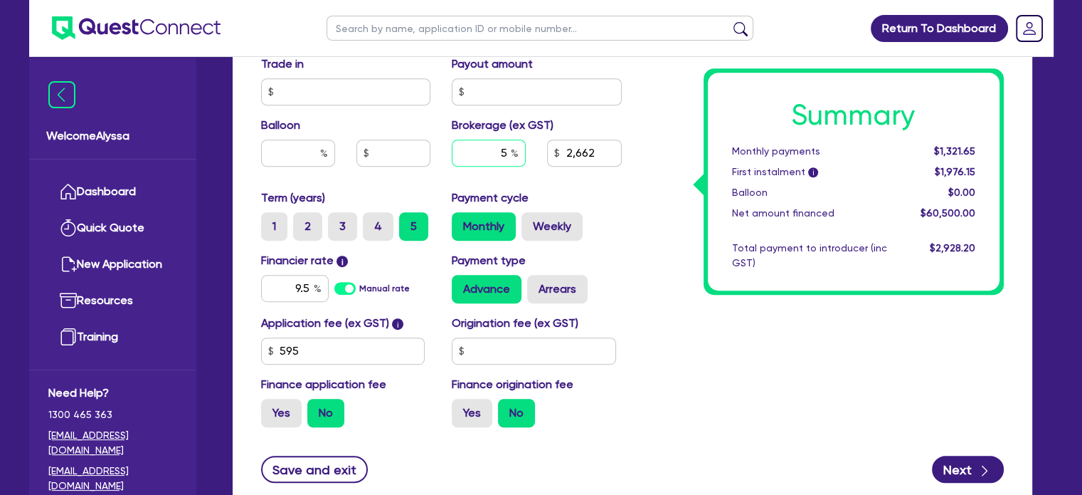
type input "5"
type input "60,500"
type input "2,662"
type input "60,500"
type input "3,025"
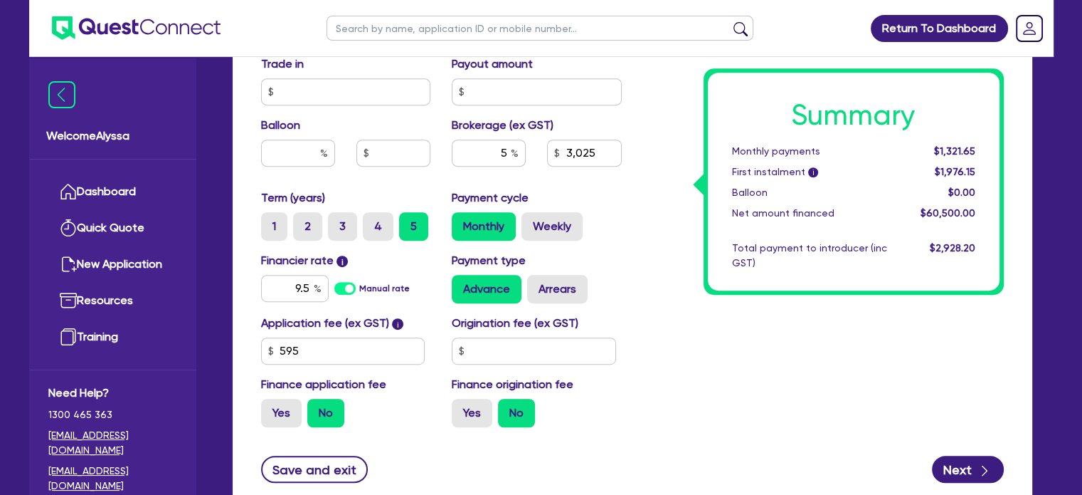
click at [734, 239] on div "Summary Monthly payments $1,321.65 First instalment i $1,976.15 Balloon $0.00 N…" at bounding box center [854, 182] width 292 height 218
click at [399, 30] on input "text" at bounding box center [540, 28] width 427 height 25
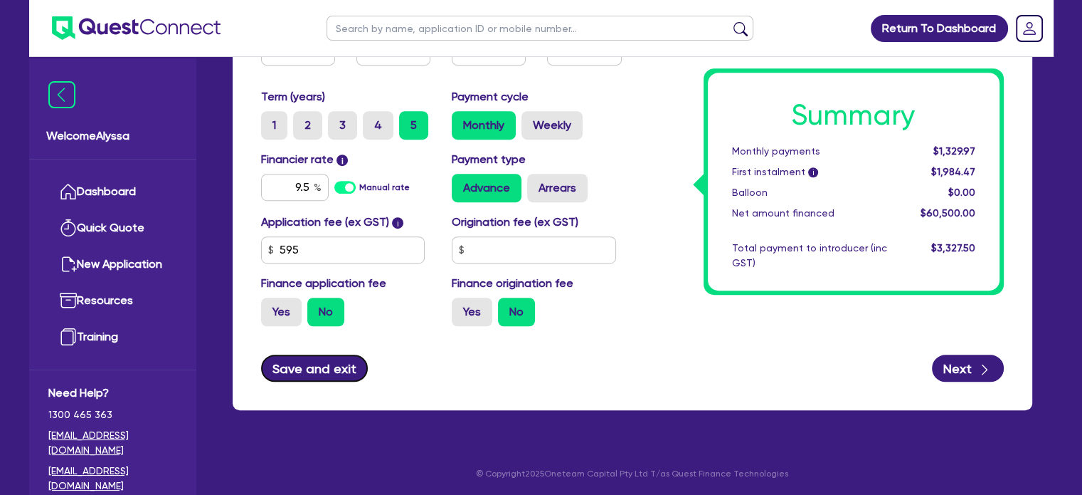
click at [297, 364] on button "Save and exit" at bounding box center [314, 367] width 107 height 27
type input "60,500"
type input "3,025"
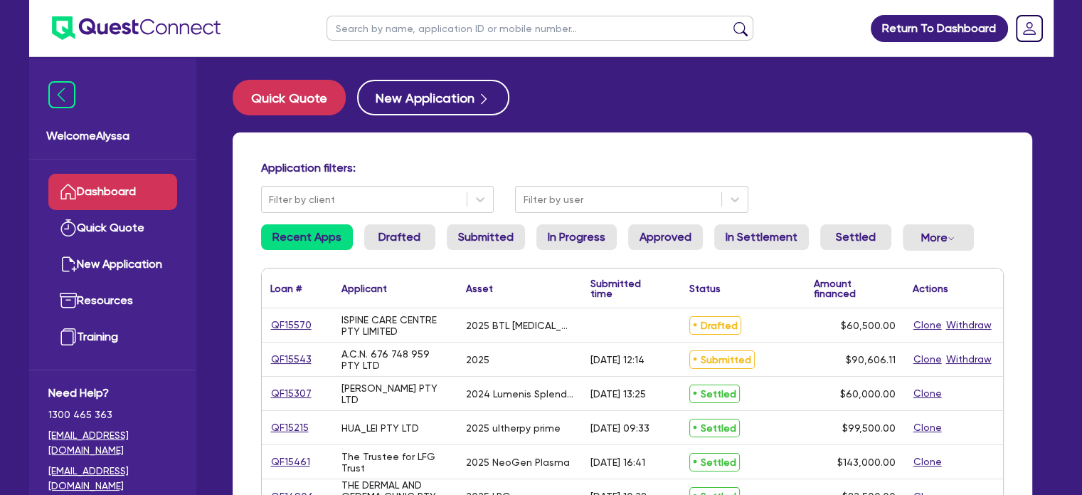
click at [361, 31] on input "text" at bounding box center [540, 28] width 427 height 25
type input "emir"
click at [729, 21] on button "submit" at bounding box center [740, 31] width 23 height 20
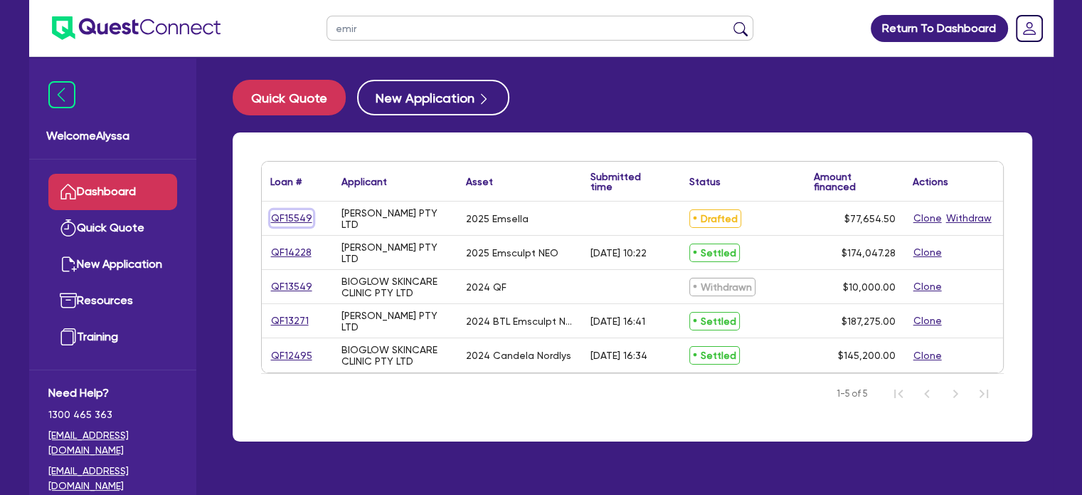
click at [299, 220] on link "QF15549" at bounding box center [291, 218] width 43 height 16
select select "Other"
select select "SECONDARY_ASSETS"
select select "MEDICAL_DENTAL_LABORATORY_EQUIPMENT"
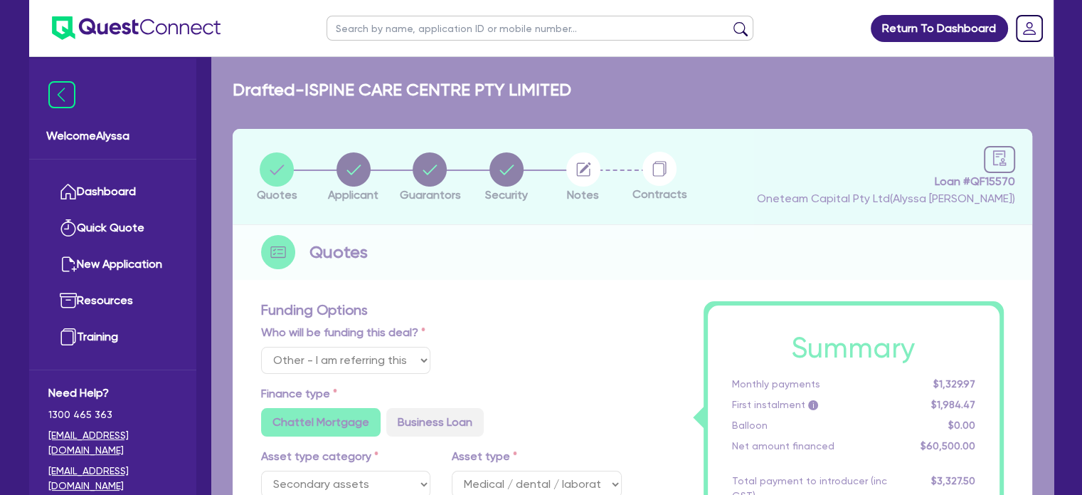
radio input "true"
type input "77,000"
type input "3"
type input "2,329.64"
type input "6.45"
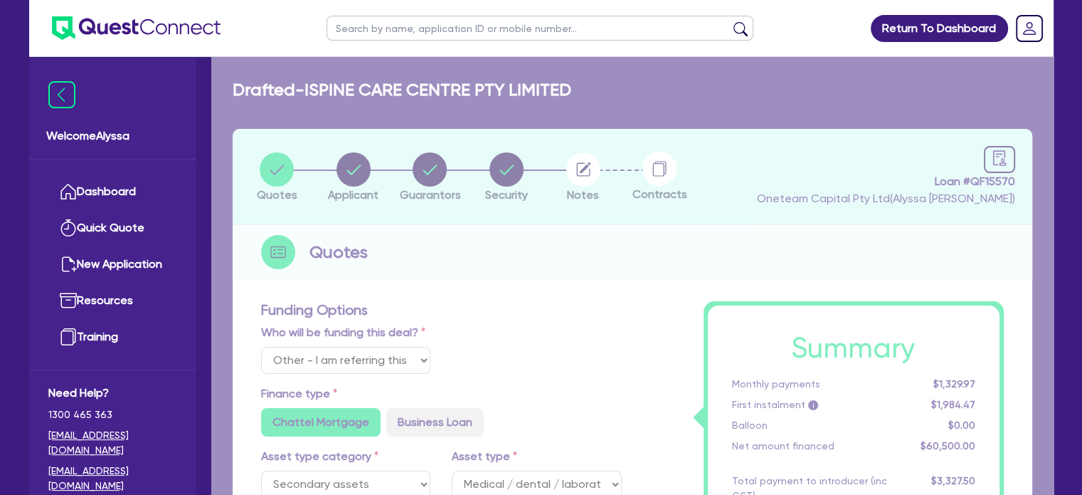
radio input "true"
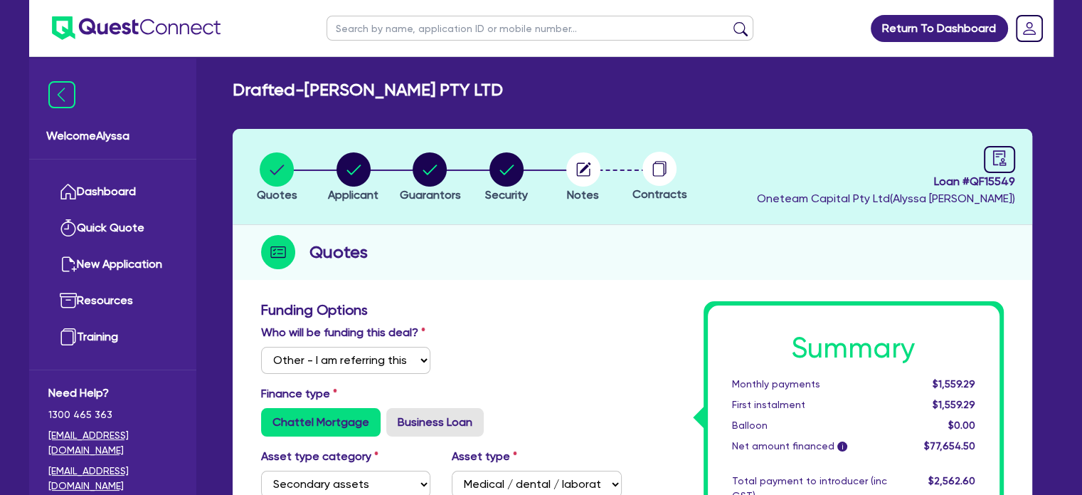
drag, startPoint x: 537, startPoint y: 100, endPoint x: 312, endPoint y: 90, distance: 224.3
click at [312, 90] on div "Drafted - [PERSON_NAME] PTY LTD" at bounding box center [632, 90] width 821 height 21
copy h2 "[PERSON_NAME] PTY LTD"
drag, startPoint x: 1016, startPoint y: 184, endPoint x: 969, endPoint y: 184, distance: 47.0
click at [969, 184] on header "Quotes Applicant [GEOGRAPHIC_DATA] Security Notes Contracts Loan # QF15549 Onet…" at bounding box center [633, 177] width 800 height 96
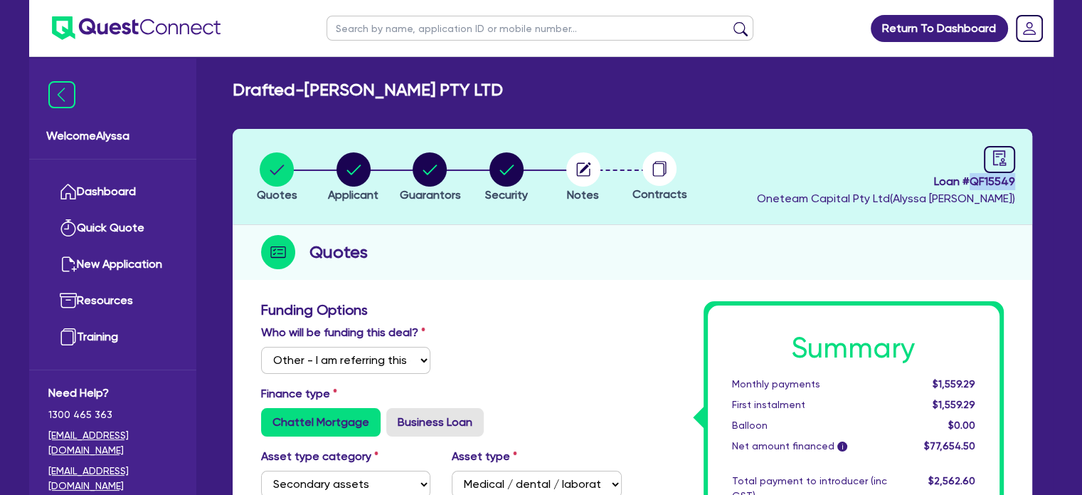
copy span "QF15549"
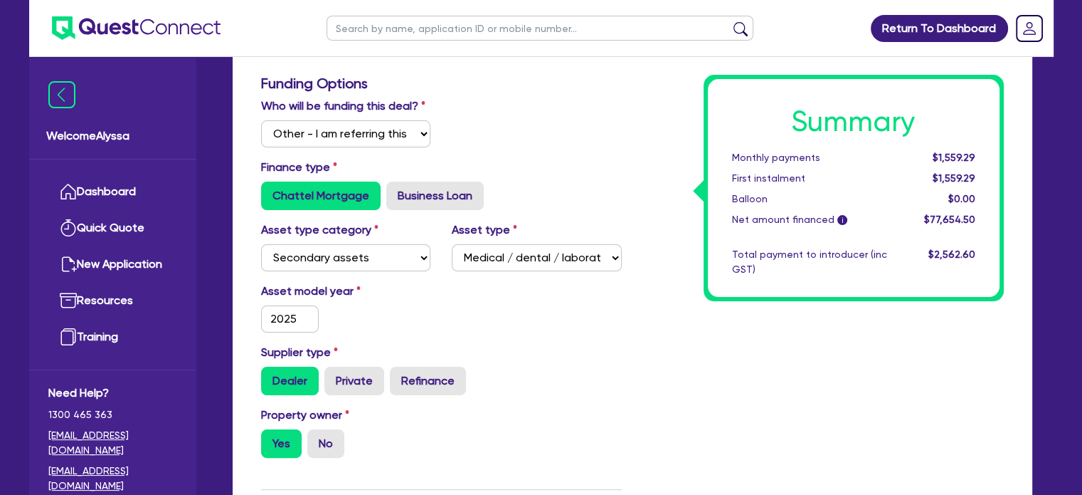
scroll to position [195, 0]
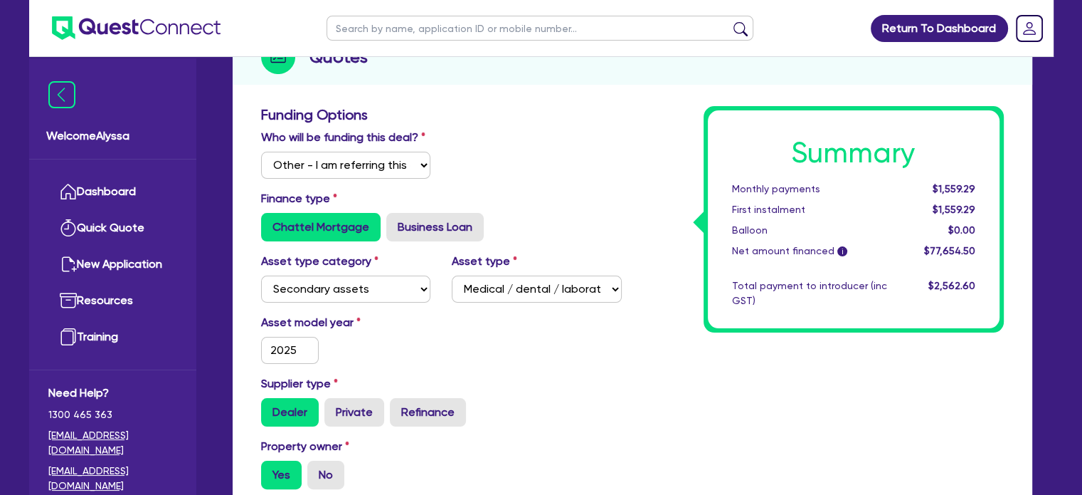
click at [369, 21] on input "text" at bounding box center [540, 28] width 427 height 25
type input "emir"
click button "submit" at bounding box center [740, 31] width 23 height 20
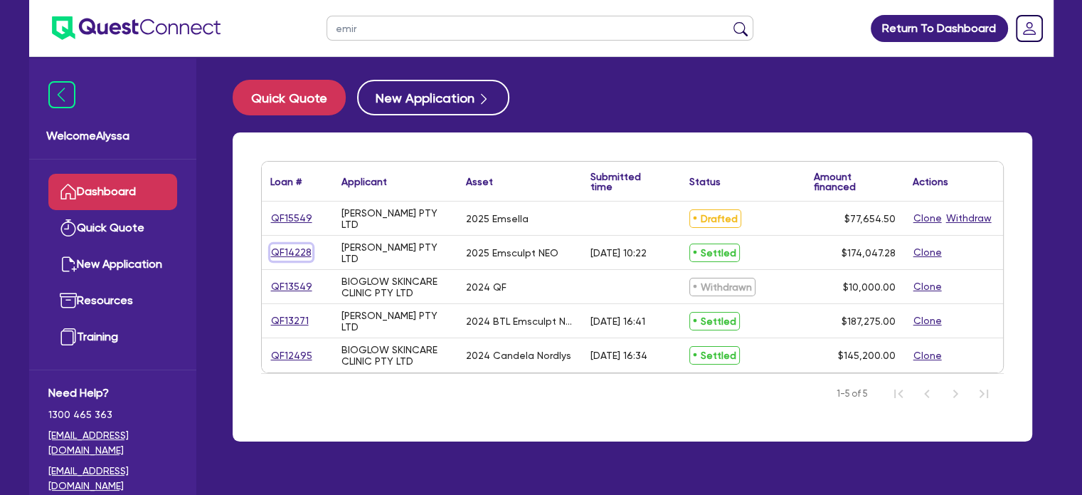
click at [296, 255] on link "QF14228" at bounding box center [291, 252] width 42 height 16
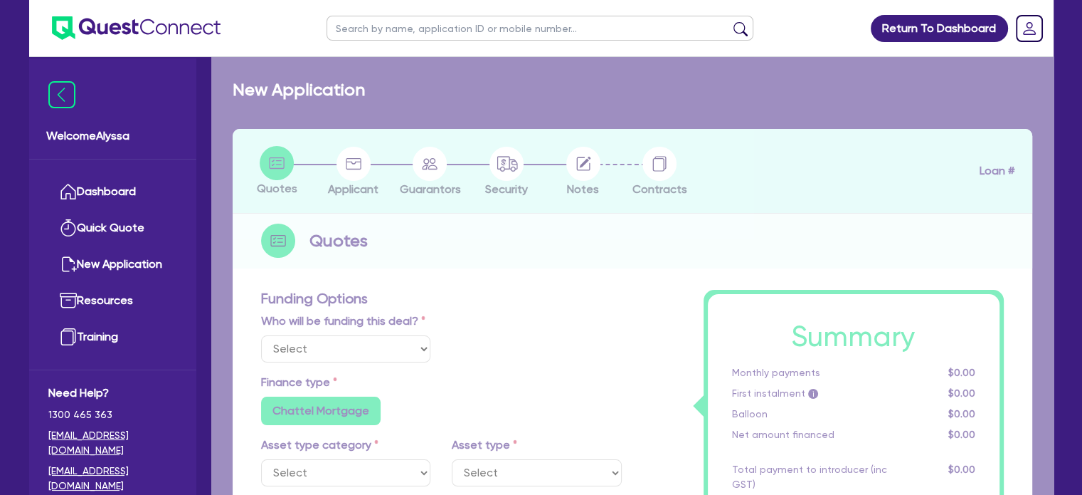
select select "Other"
select select "SECONDARY_ASSETS"
type input "2025"
radio input "true"
type input "187,275"
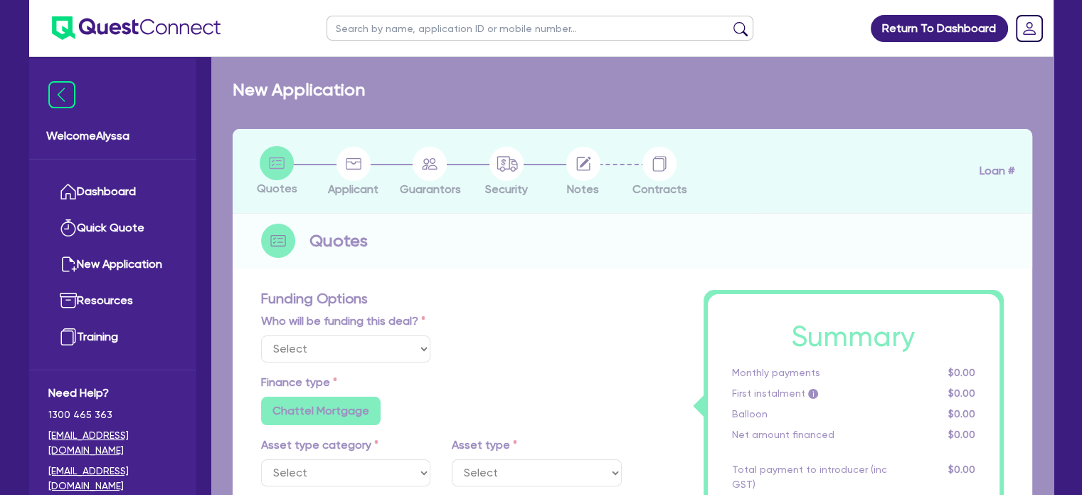
type input "13,902.73"
type input "27.77"
type input "52,011.68"
type input "3.49"
type input "6,085.53"
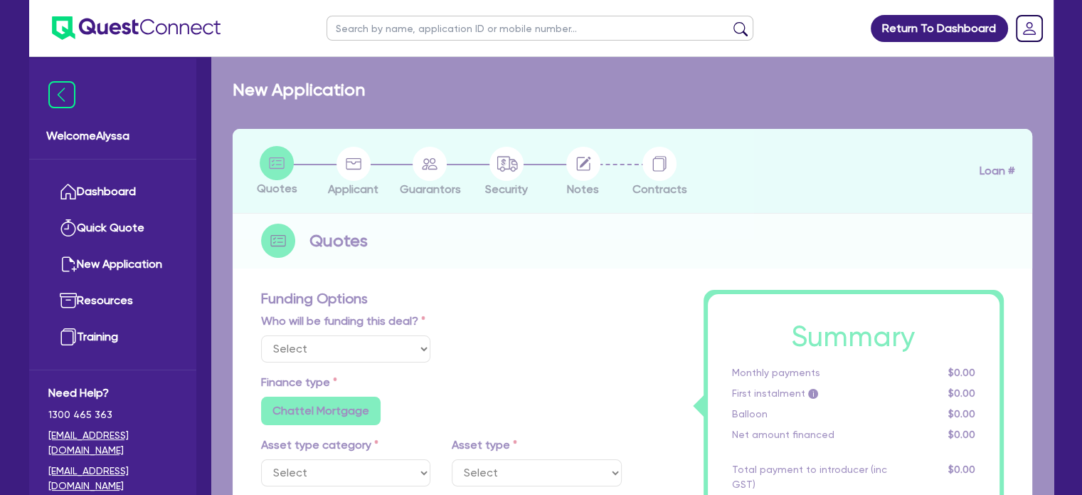
type input "6.45"
radio input "false"
type input "454.55"
type input "159.09"
radio input "true"
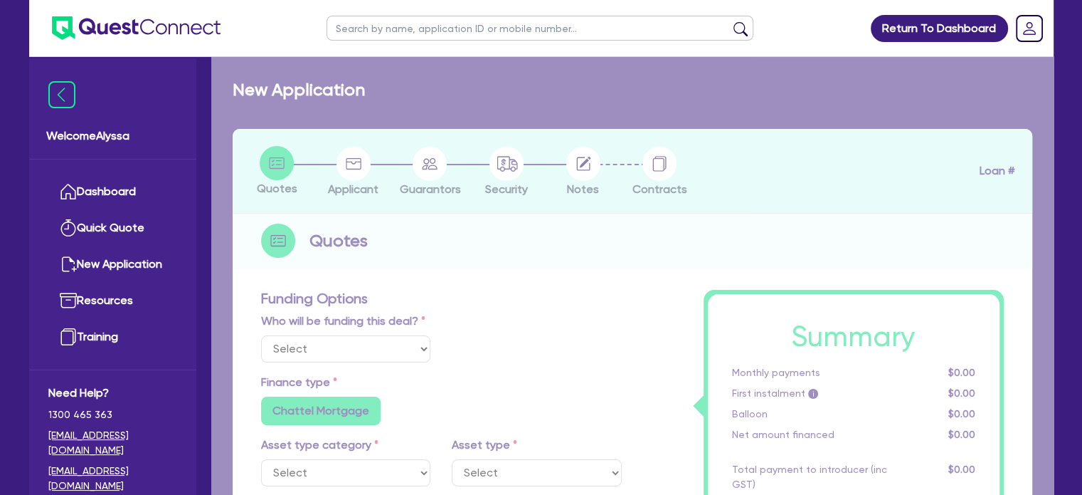
radio input "true"
select select "MEDICAL_DENTAL_LABORATORY_EQUIPMENT"
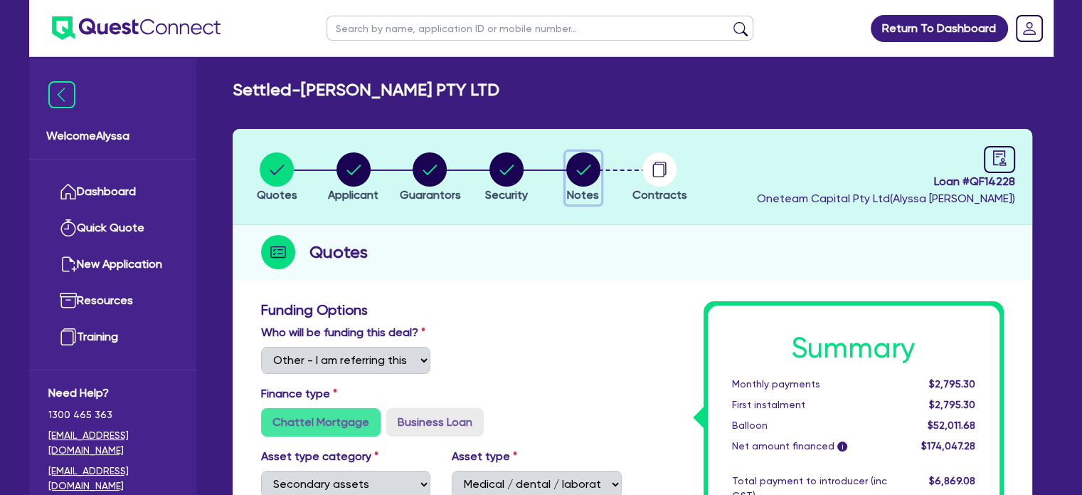
click at [586, 170] on circle "button" at bounding box center [583, 169] width 34 height 34
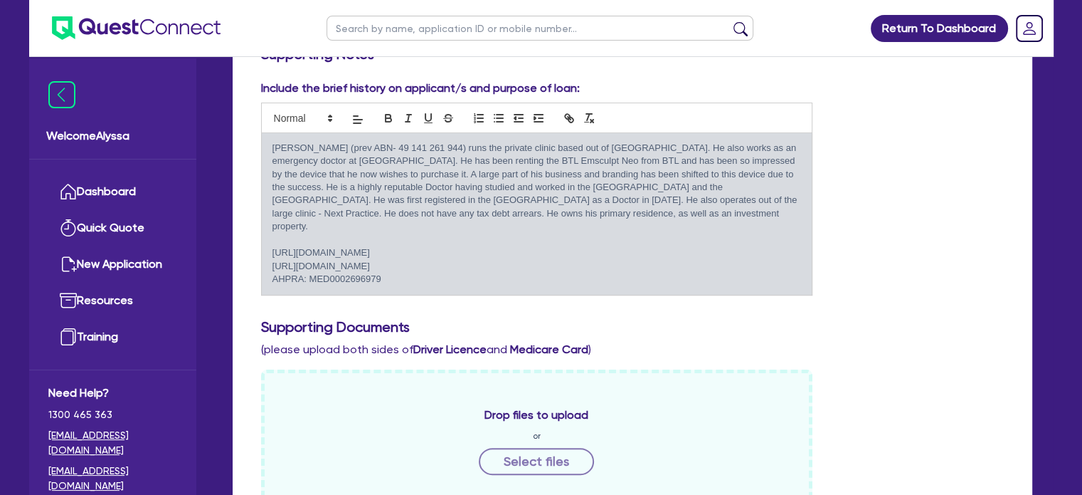
scroll to position [253, 0]
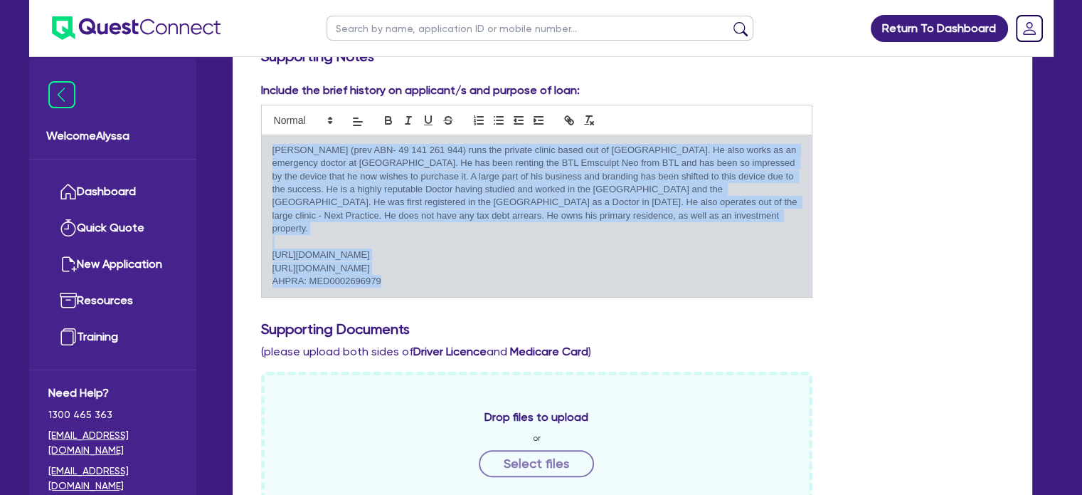
drag, startPoint x: 381, startPoint y: 273, endPoint x: 232, endPoint y: 132, distance: 204.9
copy div "[PERSON_NAME] (prev ABN- 49 141 261 944) runs the private clinic based out of […"
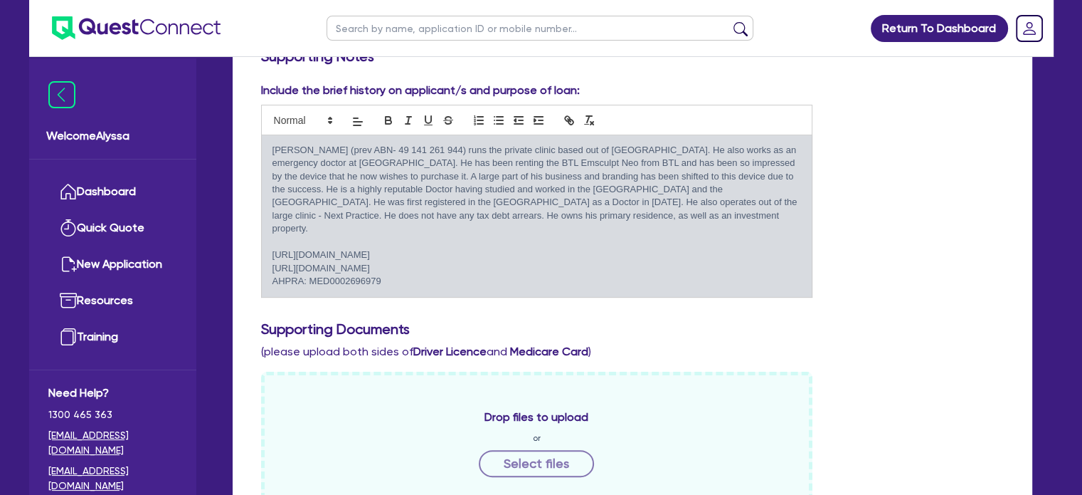
click at [359, 31] on input "text" at bounding box center [540, 28] width 427 height 25
type input "emir"
click button "submit" at bounding box center [740, 31] width 23 height 20
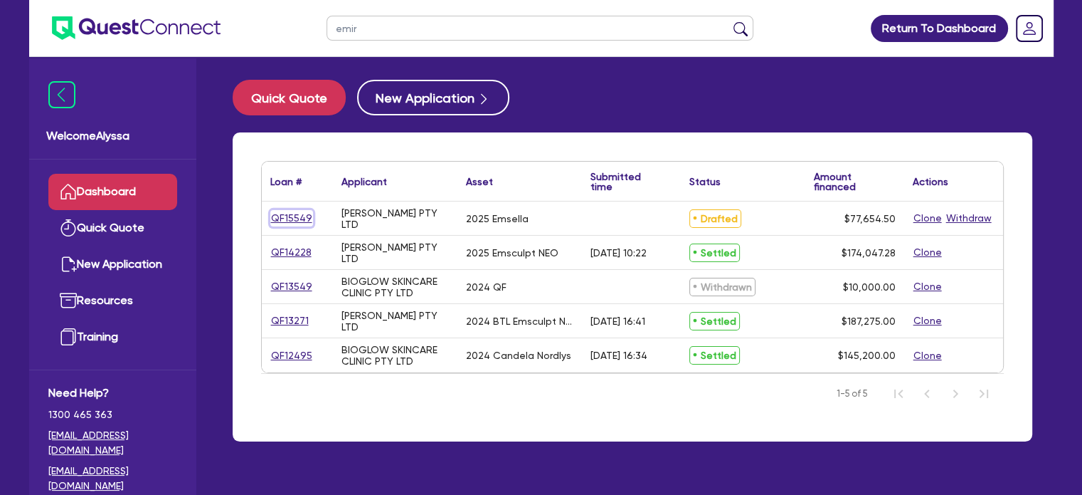
click at [290, 214] on link "QF15549" at bounding box center [291, 218] width 43 height 16
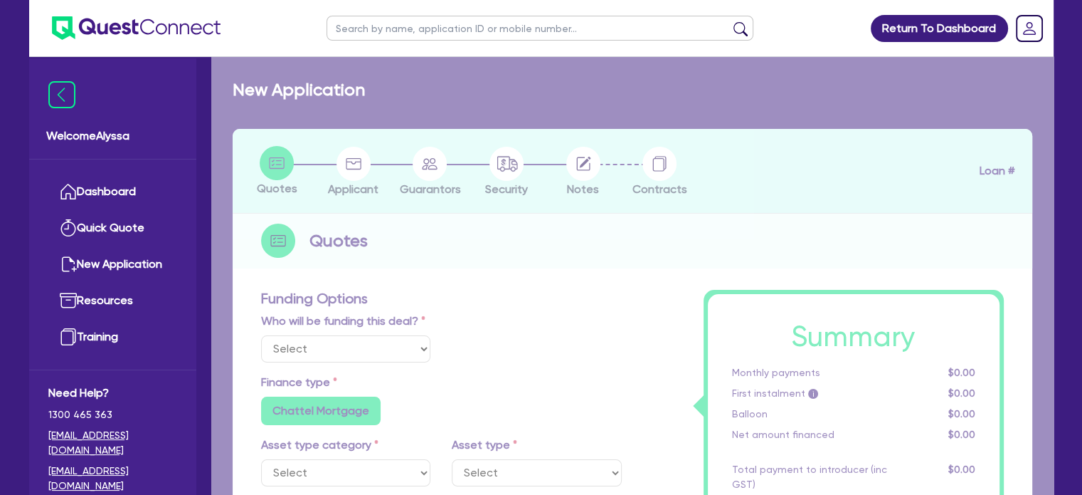
select select "Other"
select select "SECONDARY_ASSETS"
type input "2025"
radio input "true"
type input "77,000"
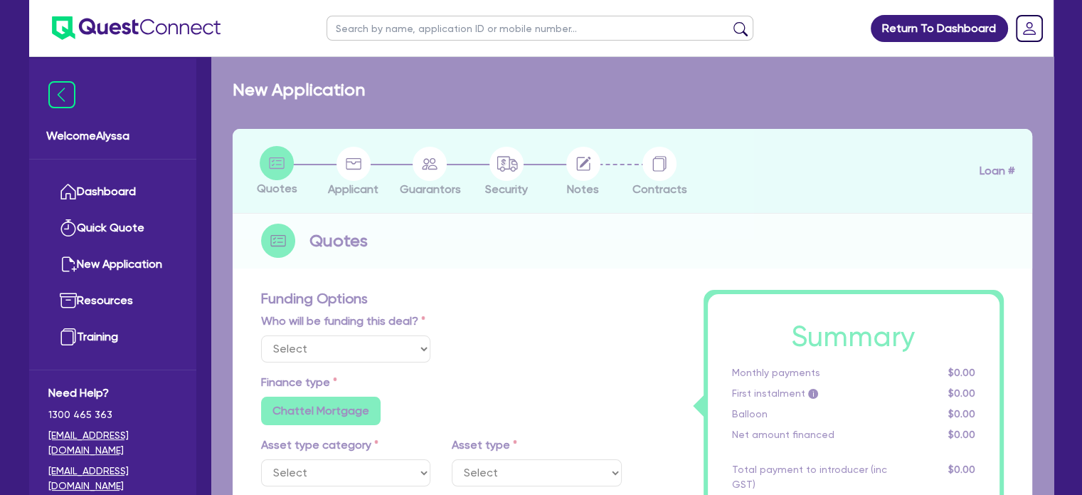
type input "3"
type input "2,329.64"
type input "6.45"
radio input "true"
radio input "false"
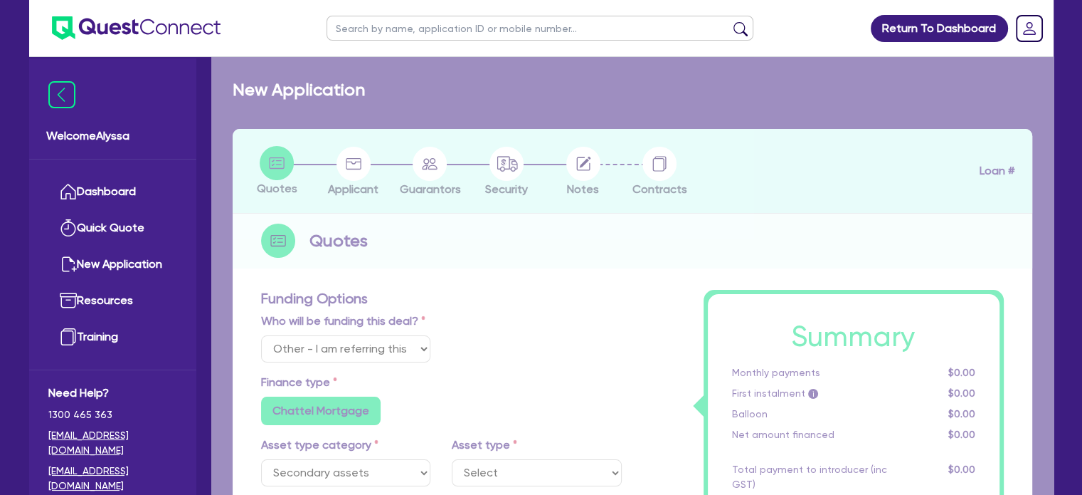
select select "MEDICAL_DENTAL_LABORATORY_EQUIPMENT"
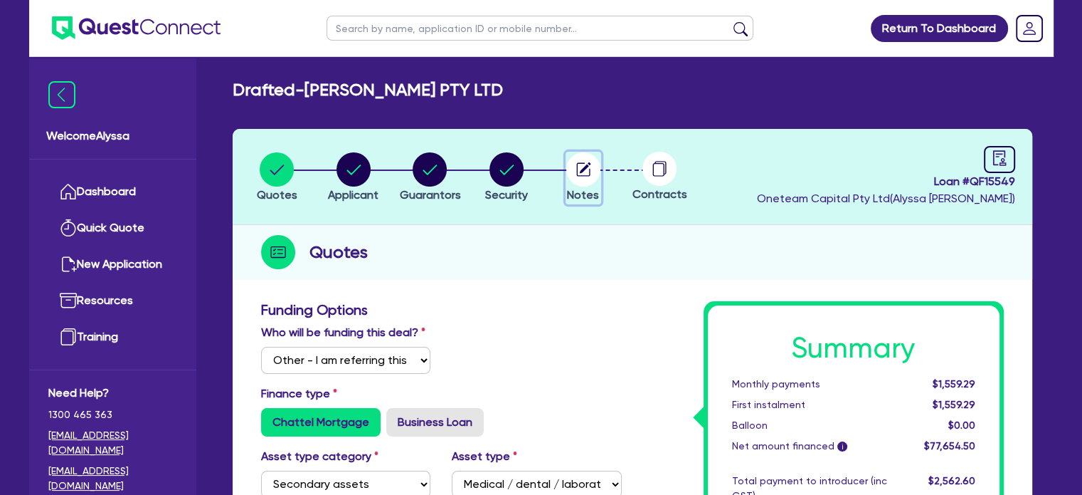
click at [577, 173] on icon "button" at bounding box center [583, 169] width 14 height 14
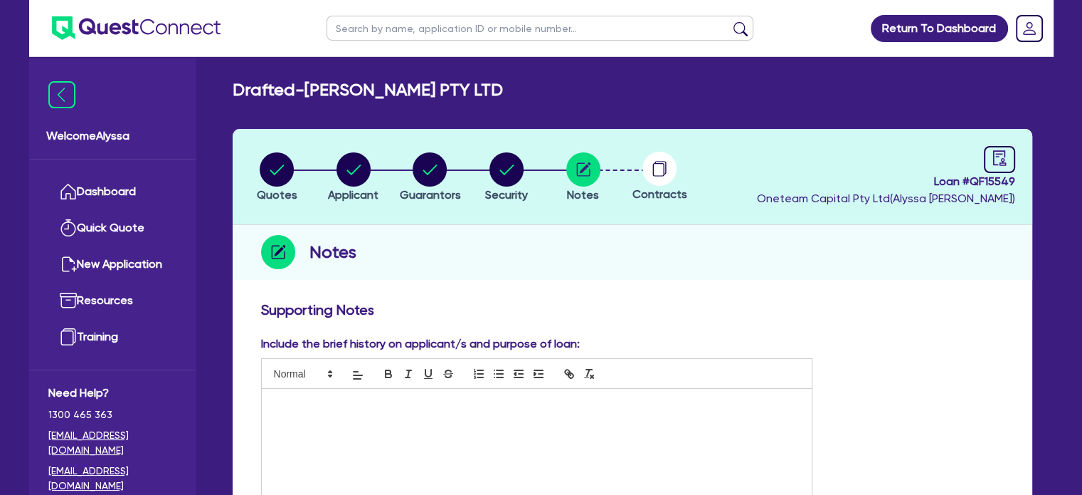
click at [373, 411] on div at bounding box center [537, 442] width 551 height 107
paste div
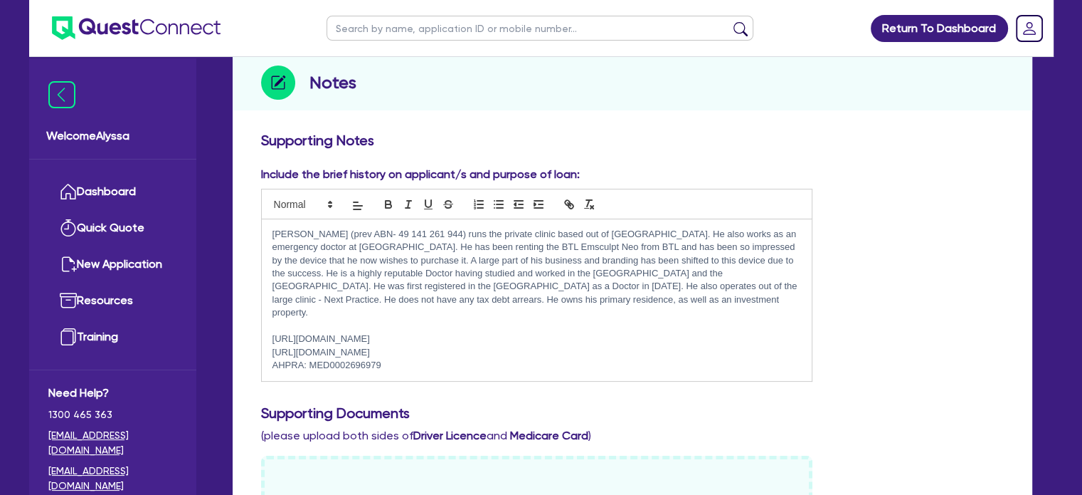
scroll to position [170, 0]
drag, startPoint x: 449, startPoint y: 231, endPoint x: 385, endPoint y: 226, distance: 64.2
click at [385, 227] on p "[PERSON_NAME] (prev ABN- 49 141 261 944) runs the private clinic based out of […" at bounding box center [537, 273] width 529 height 92
copy p "49 141 261 944"
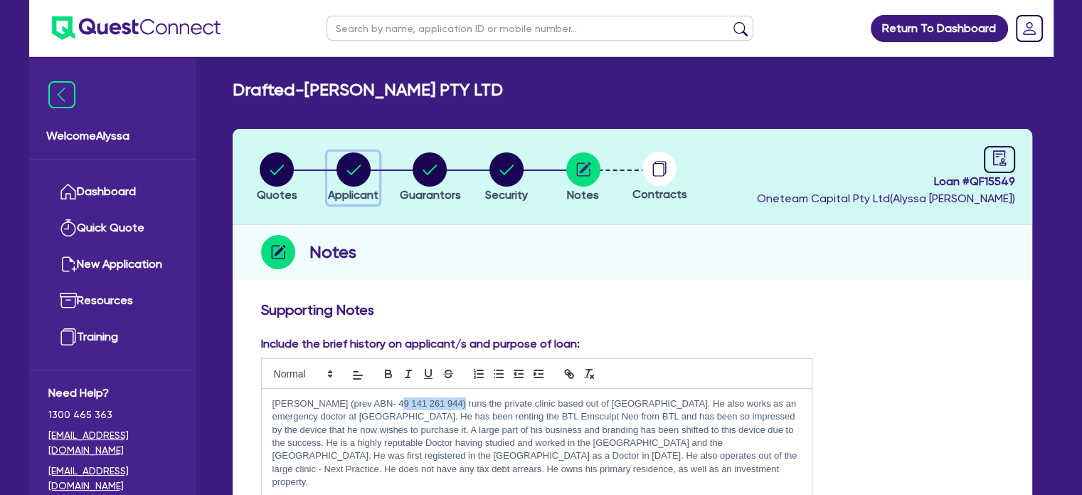
click at [354, 159] on circle "button" at bounding box center [354, 169] width 34 height 34
select select "COMPANY"
select select "HEALTH_BEAUTY"
select select "GENERAL_PRACTICE_MEDICAL_SERVICES"
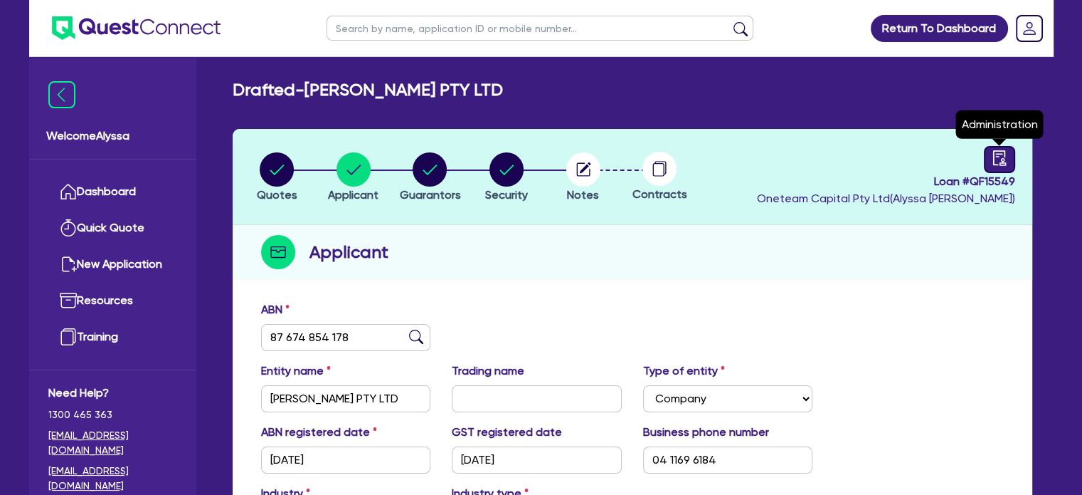
click at [996, 166] on div at bounding box center [999, 159] width 31 height 27
select select "DRAFTED_NEW"
select select "Other"
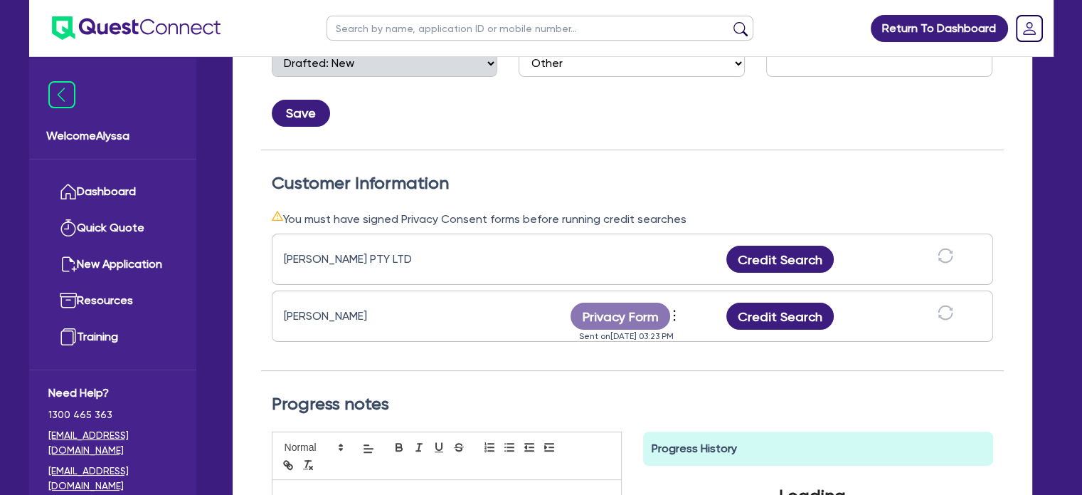
scroll to position [327, 0]
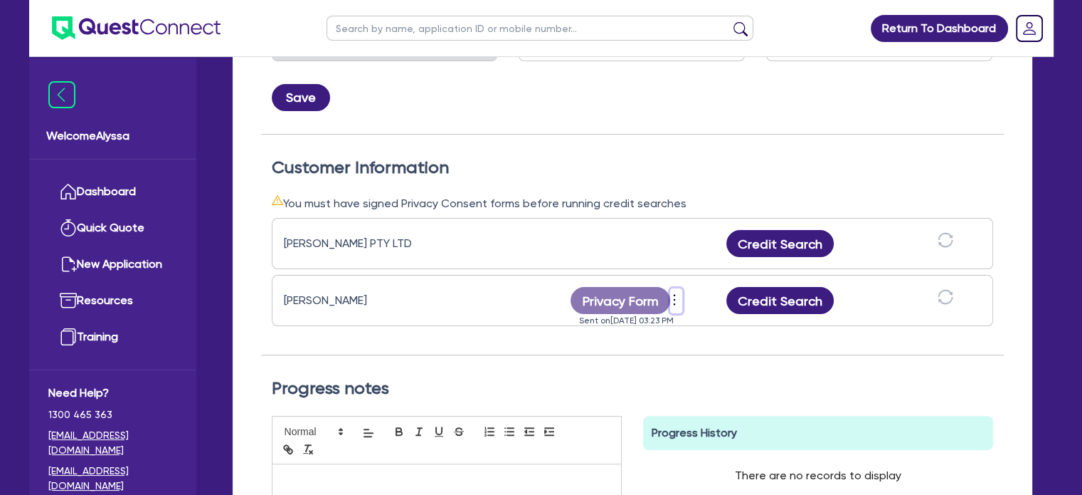
click at [675, 295] on icon "more" at bounding box center [674, 299] width 14 height 21
click at [740, 299] on link "Send reminder" at bounding box center [751, 300] width 137 height 21
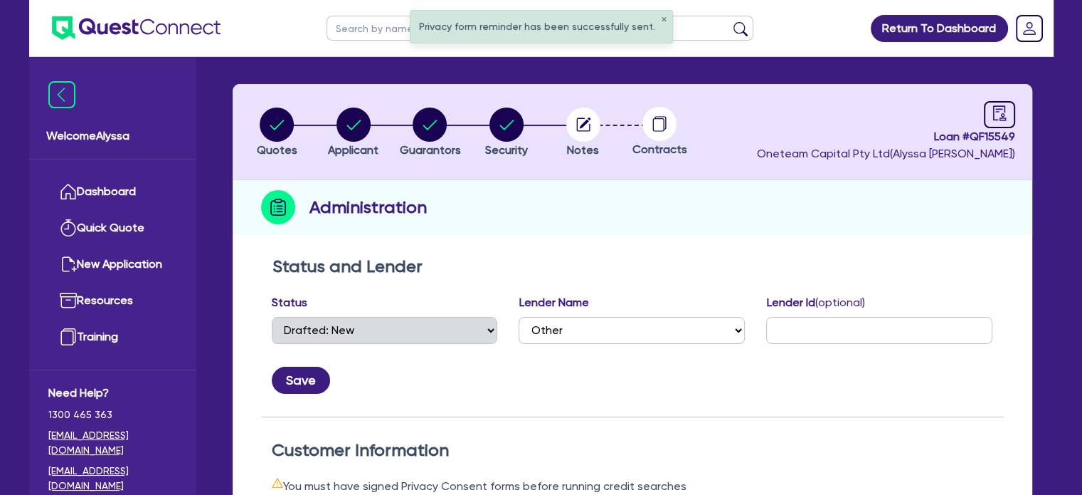
scroll to position [0, 0]
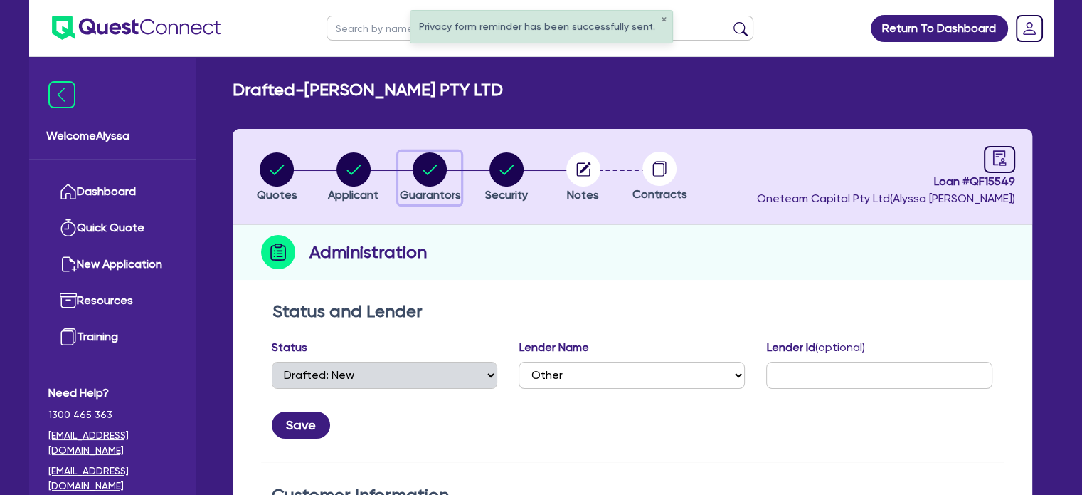
click at [432, 176] on circle "button" at bounding box center [430, 169] width 34 height 34
select select "DR"
select select "VIC"
select select "SINGLE"
select select "PROPERTY"
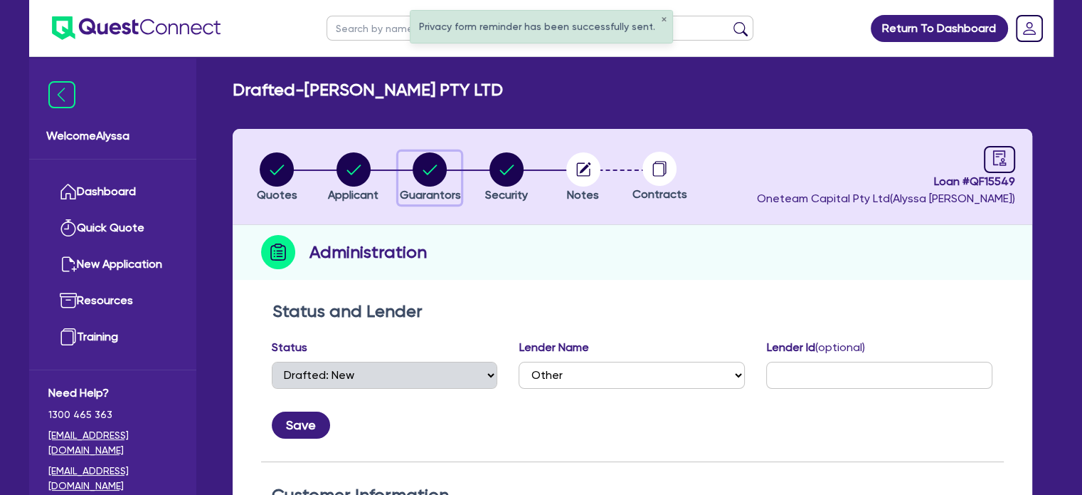
select select "INVESTMENT_PROPERTY"
select select "CASH"
select select "VEHICLE"
select select "HOUSEHOLD_PERSONAL"
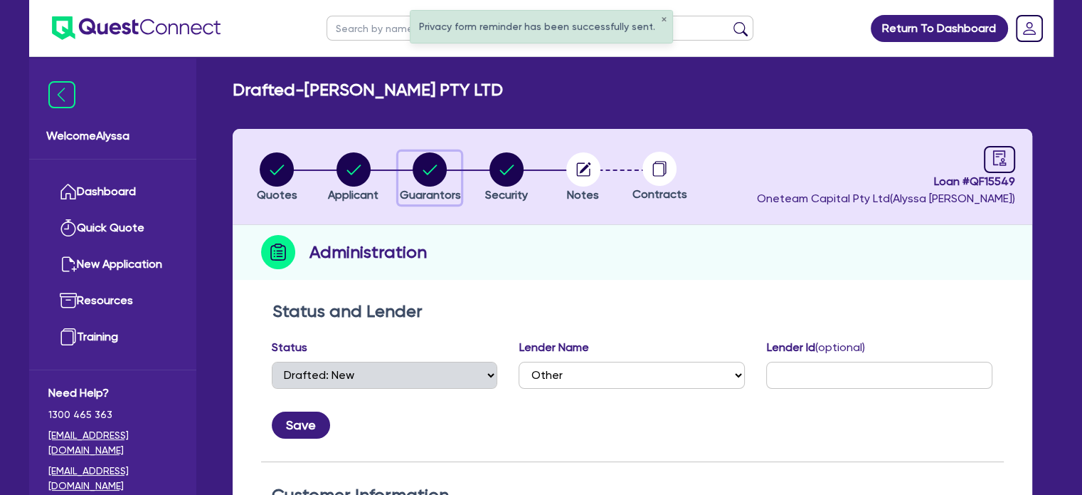
select select "HOUSEHOLD_PERSONAL"
select select "MORTGAGE"
select select "CREDIT_CARD"
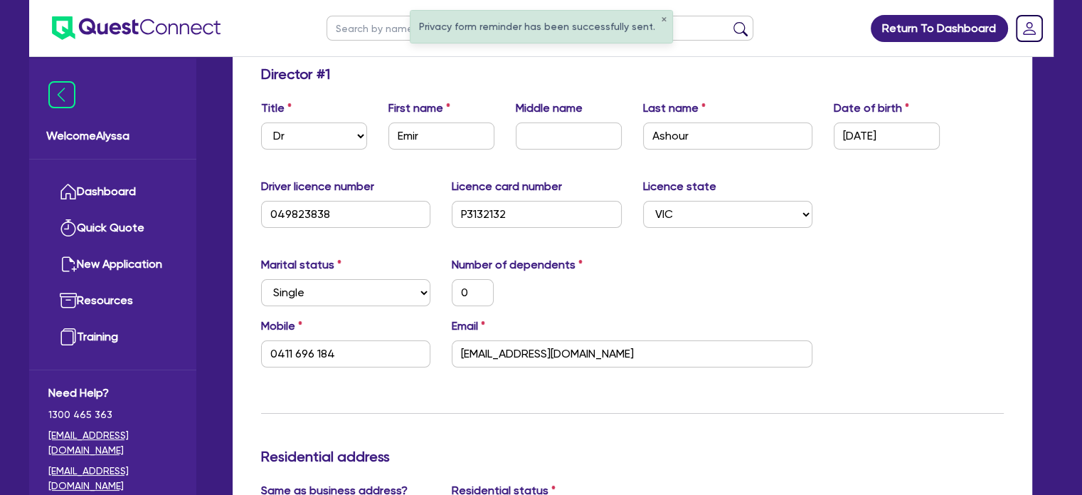
scroll to position [233, 0]
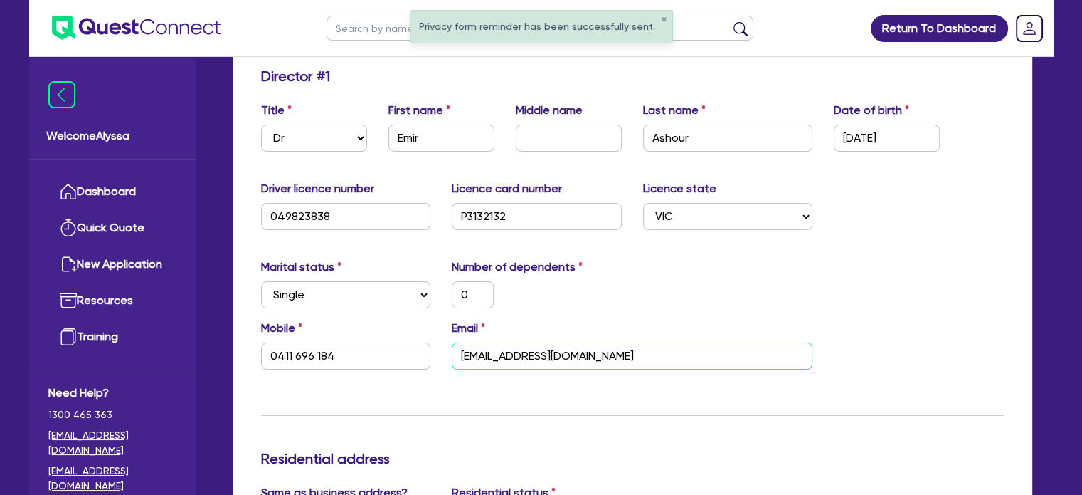
drag, startPoint x: 655, startPoint y: 355, endPoint x: 450, endPoint y: 347, distance: 205.1
click at [450, 347] on div "Email [EMAIL_ADDRESS][DOMAIN_NAME]" at bounding box center [632, 345] width 382 height 50
paste input "emir@emsculptneomelbourne"
type input "0"
type input "0411 696 184"
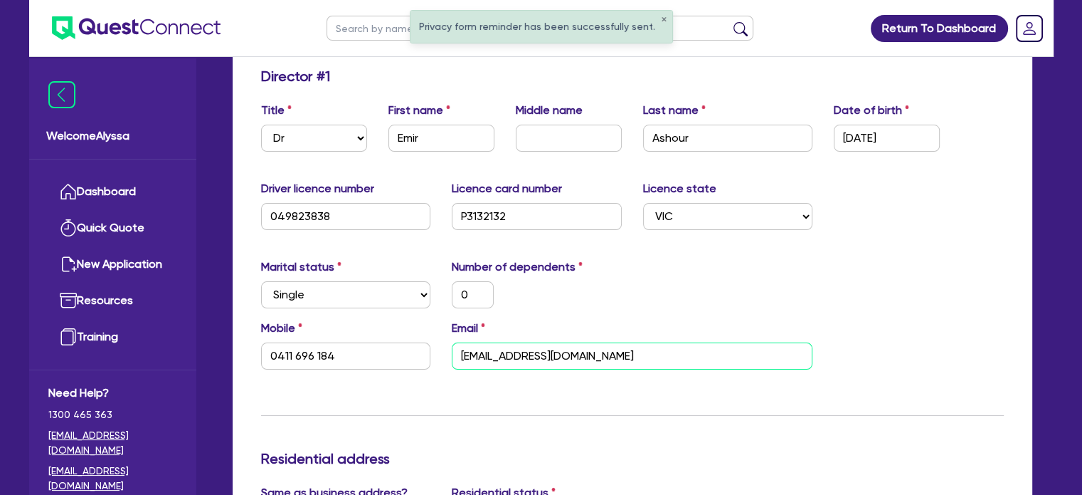
type input "[EMAIL_ADDRESS][DOMAIN_NAME]"
type input "825,000"
type input "130,000"
type input "20,000"
type input "40,000"
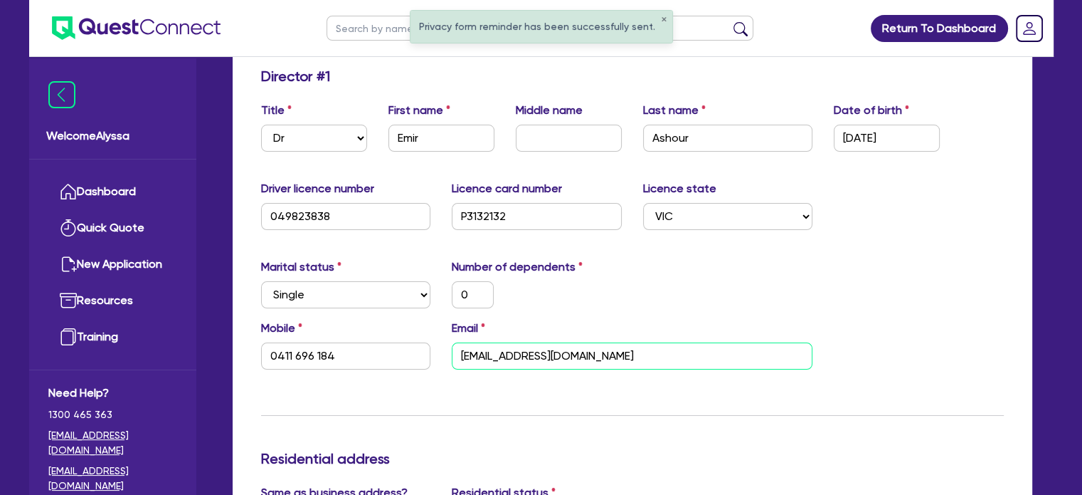
type input "20,000"
type input "125,000"
type input "70,000"
type input "425,000"
type input "2,473"
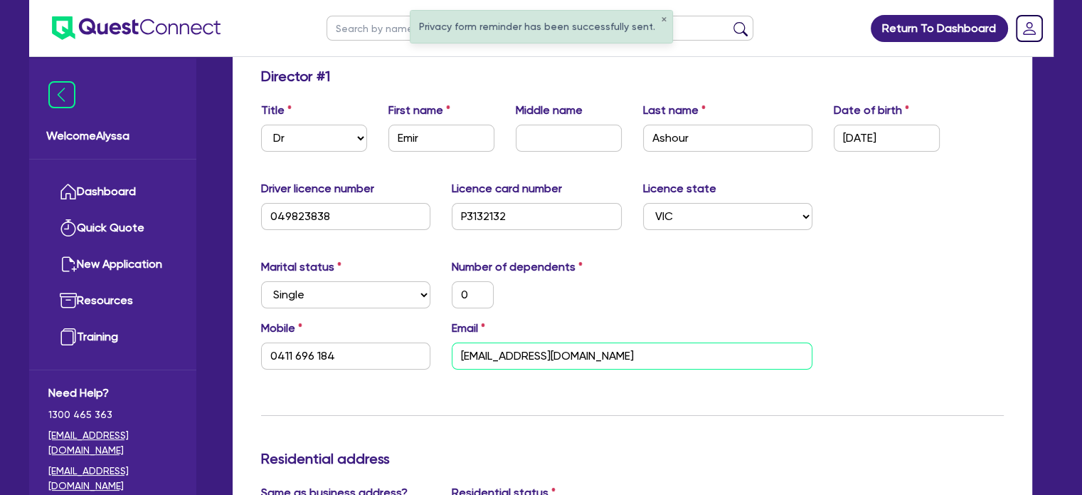
type input "20,000"
type input "[EMAIL_ADDRESS][DOMAIN_NAME]"
click at [688, 295] on div "Marital status Select [DEMOGRAPHIC_DATA] Married De Facto / Partner Number of d…" at bounding box center [632, 288] width 764 height 61
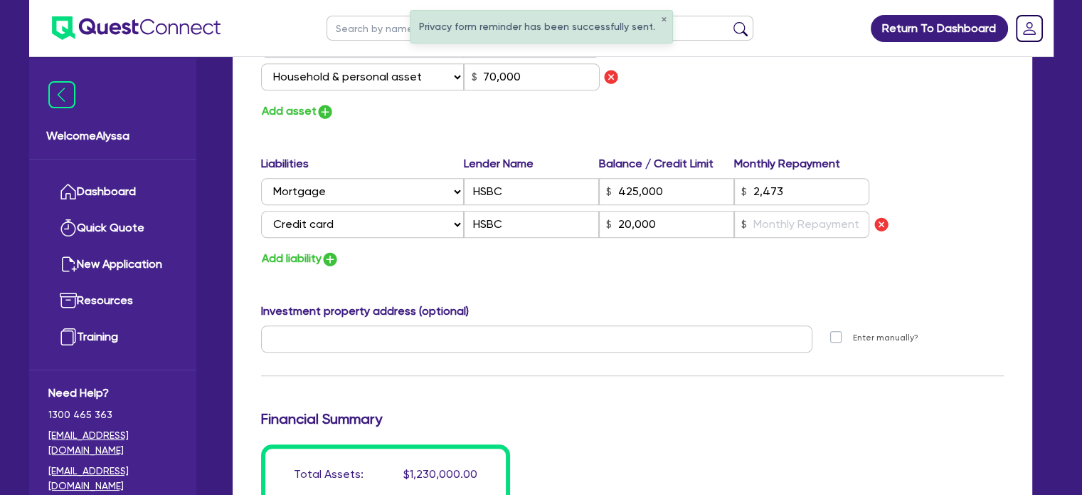
scroll to position [1466, 0]
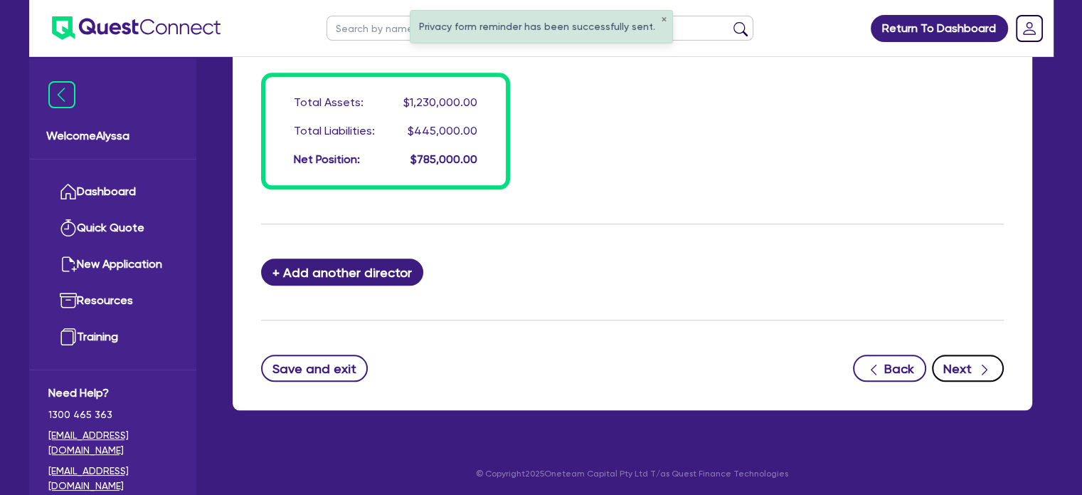
click at [966, 369] on button "Next" at bounding box center [968, 367] width 72 height 27
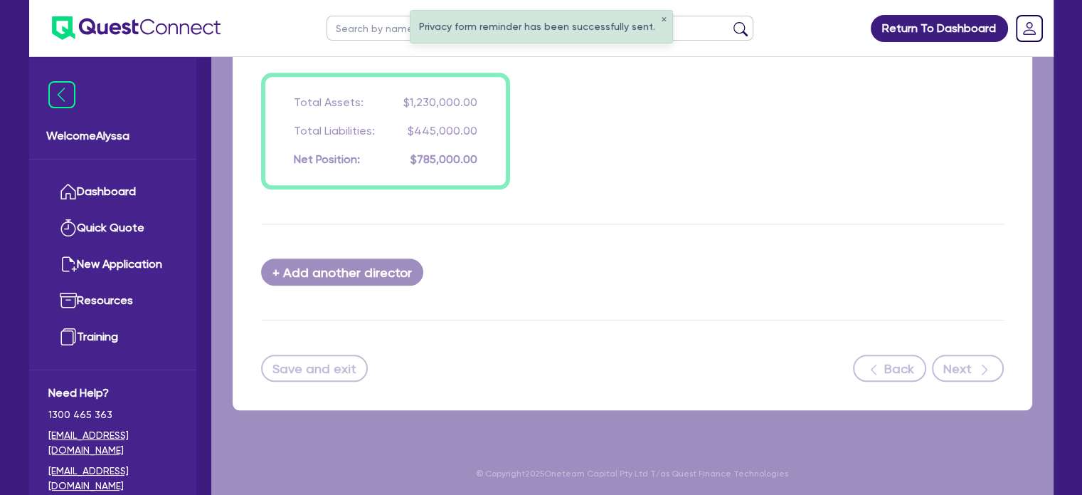
select select "SECONDARY_ASSETS"
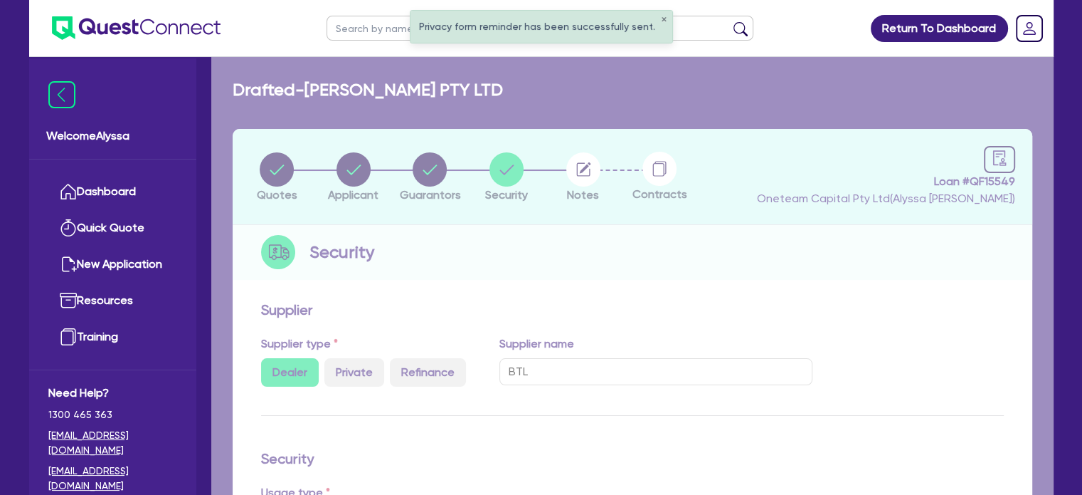
select select "MEDICAL_DENTAL_LABORATORY_EQUIPMENT"
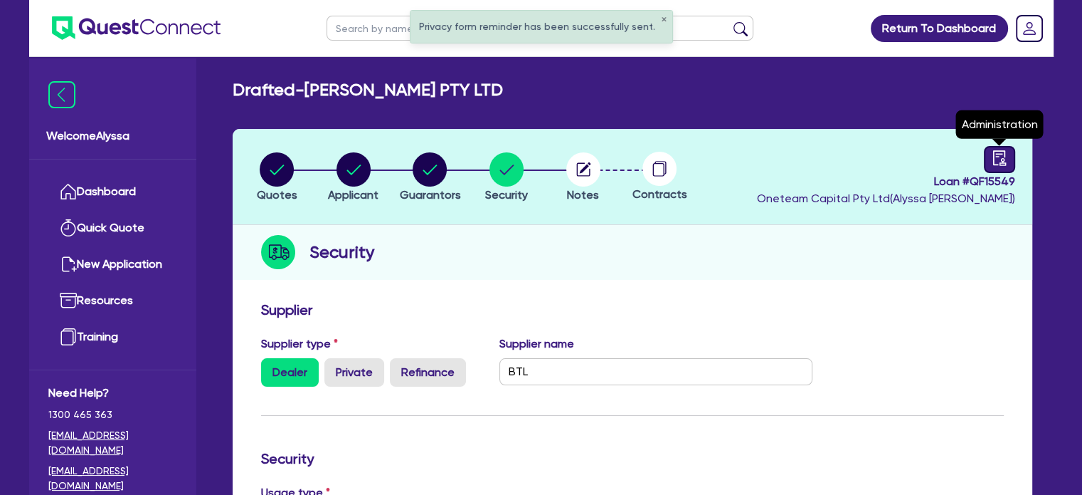
click at [996, 156] on icon "audit" at bounding box center [999, 157] width 13 height 15
select select "DRAFTED_NEW"
select select "Other"
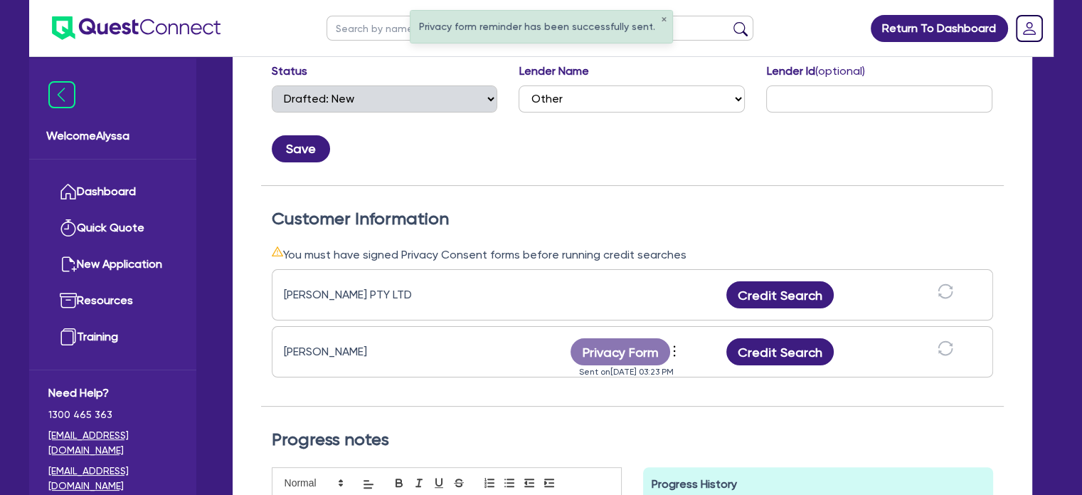
scroll to position [279, 0]
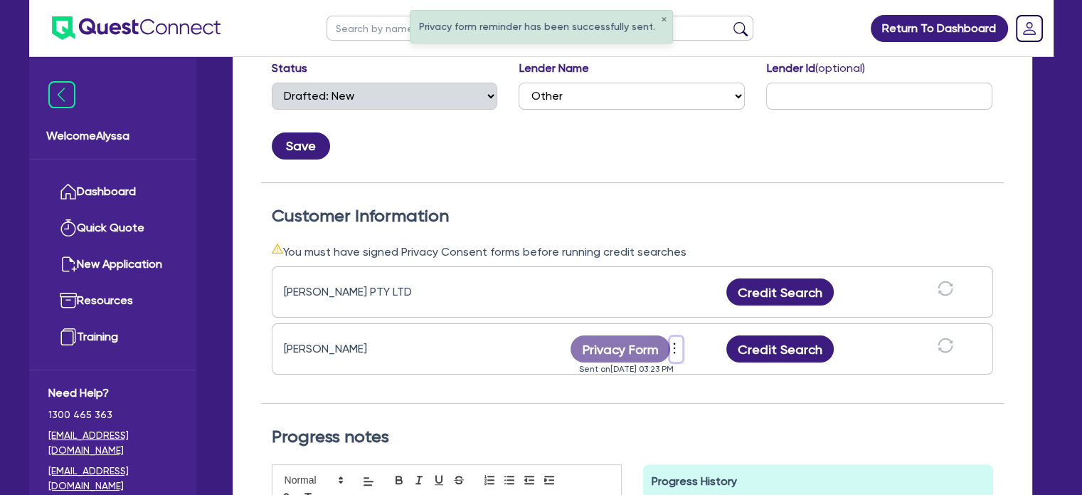
click at [677, 347] on icon "more" at bounding box center [674, 347] width 14 height 21
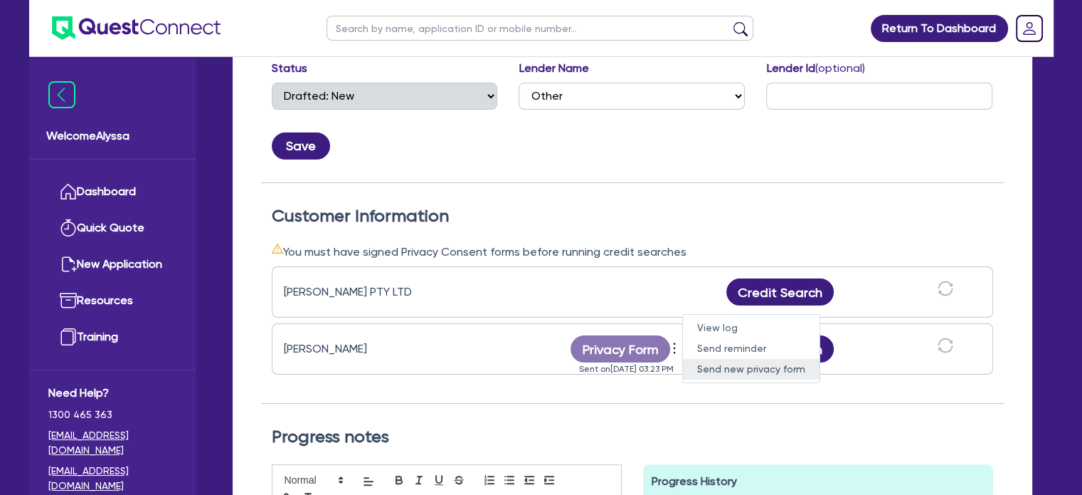
click at [723, 365] on link "Send new privacy form" at bounding box center [751, 369] width 137 height 21
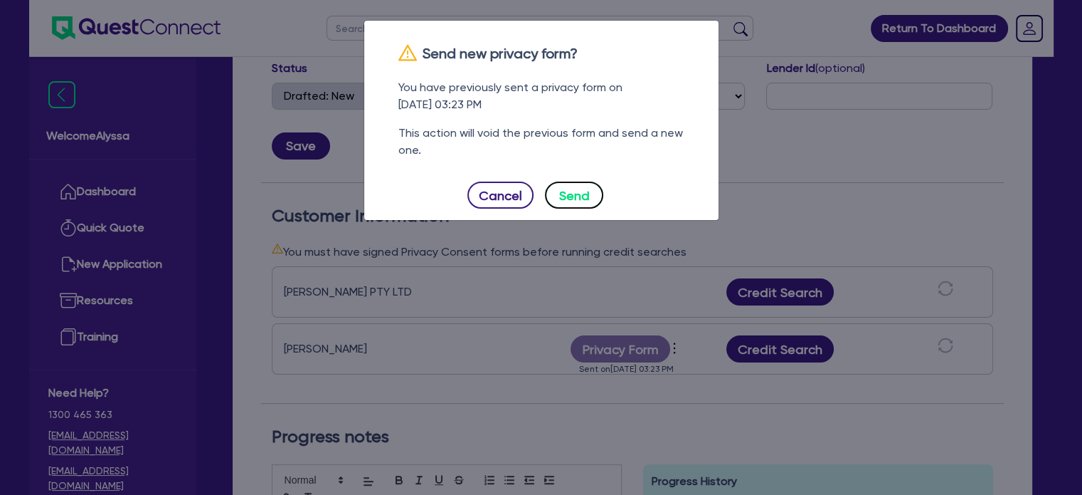
click at [581, 196] on button "Send" at bounding box center [574, 194] width 58 height 27
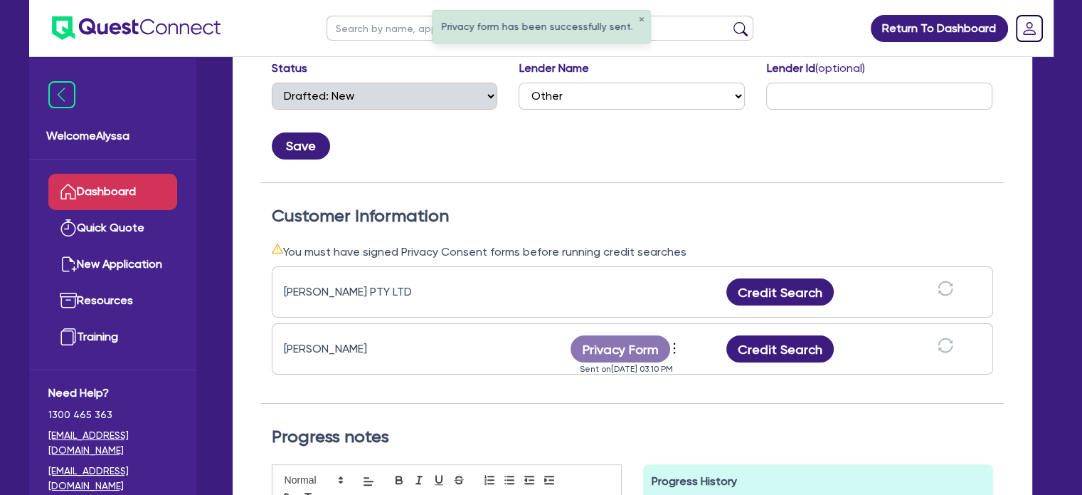
click at [111, 205] on link "Dashboard" at bounding box center [112, 192] width 129 height 36
